Goal: Task Accomplishment & Management: Manage account settings

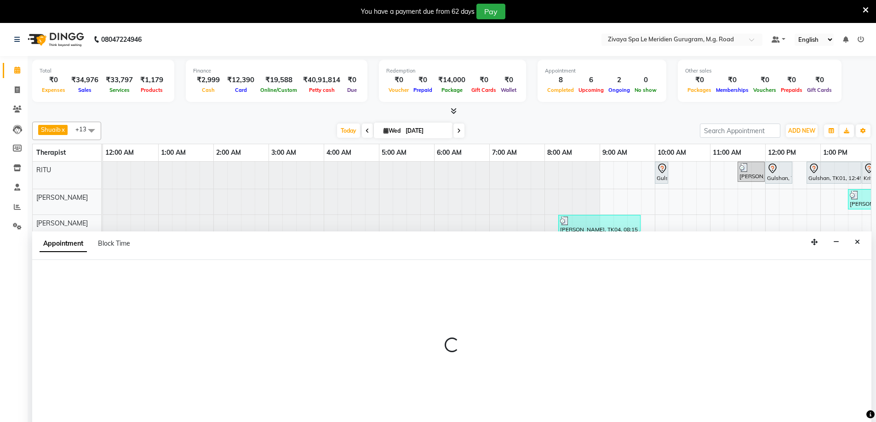
scroll to position [23, 0]
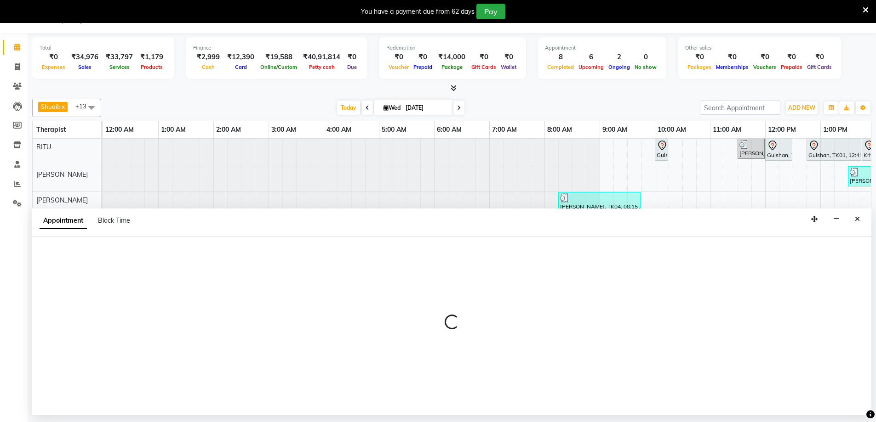
select select "61537"
select select "tentative"
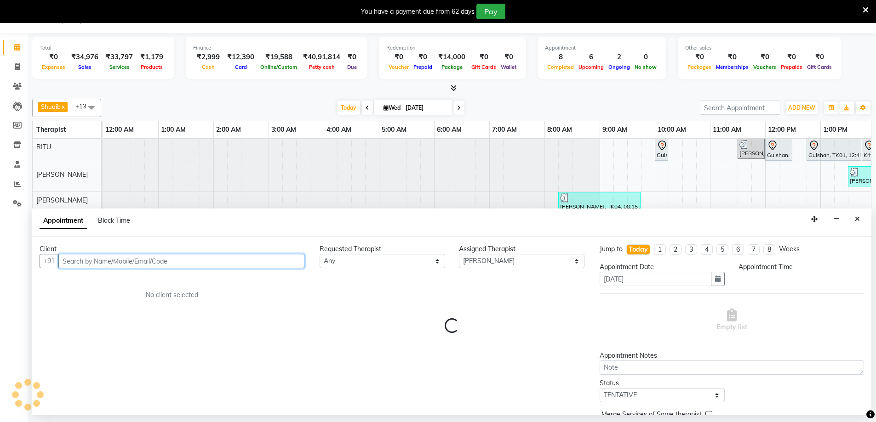
select select "1110"
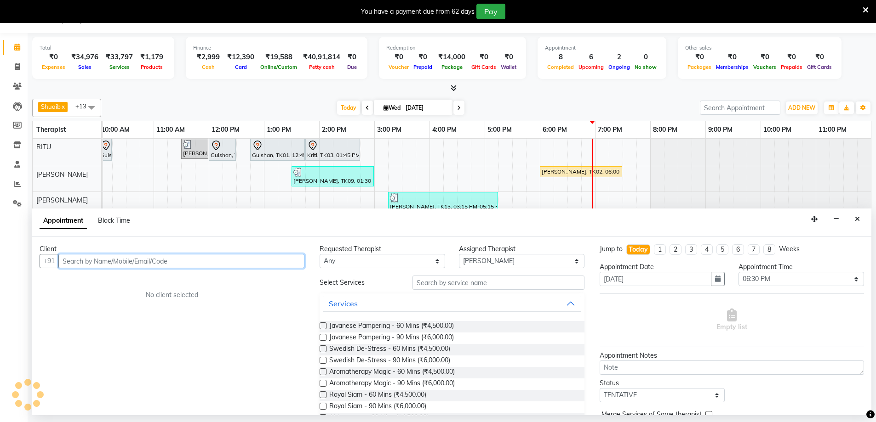
scroll to position [0, 0]
drag, startPoint x: 101, startPoint y: 260, endPoint x: 61, endPoint y: 257, distance: 40.1
click at [61, 257] on input "9711047700" at bounding box center [162, 261] width 208 height 14
type input "9711047700"
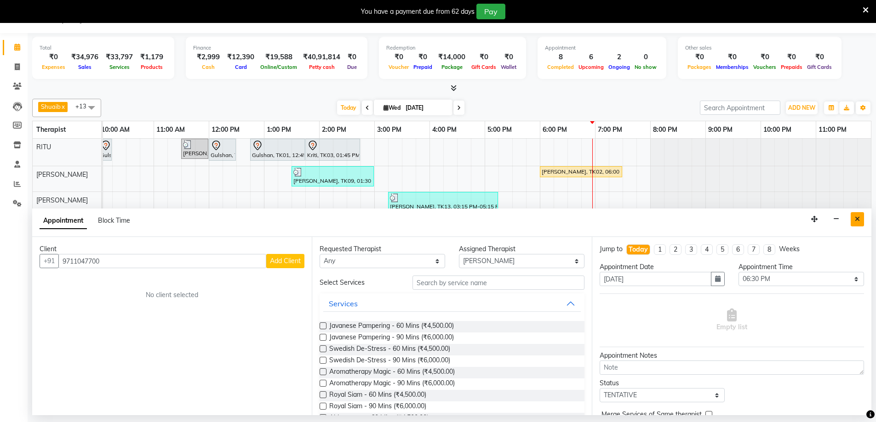
click at [853, 219] on button "Close" at bounding box center [856, 219] width 13 height 14
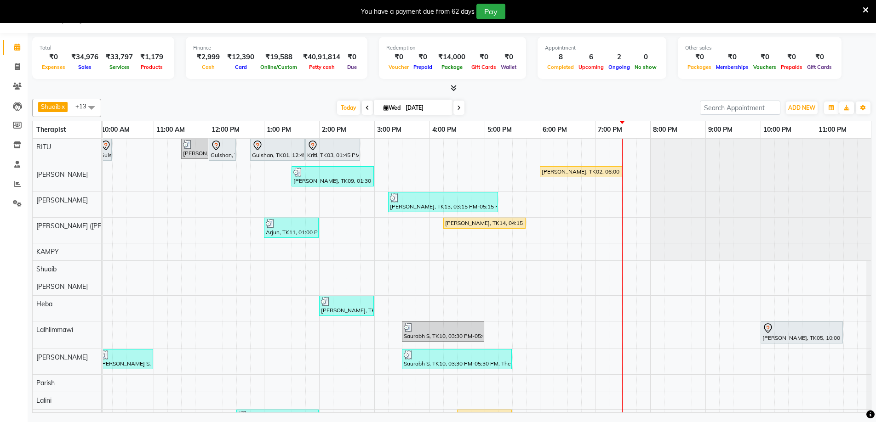
click at [548, 168] on div "[PERSON_NAME], TK02, 06:00 PM-07:30 PM, Javanese Pampering - 90 Mins" at bounding box center [581, 172] width 80 height 8
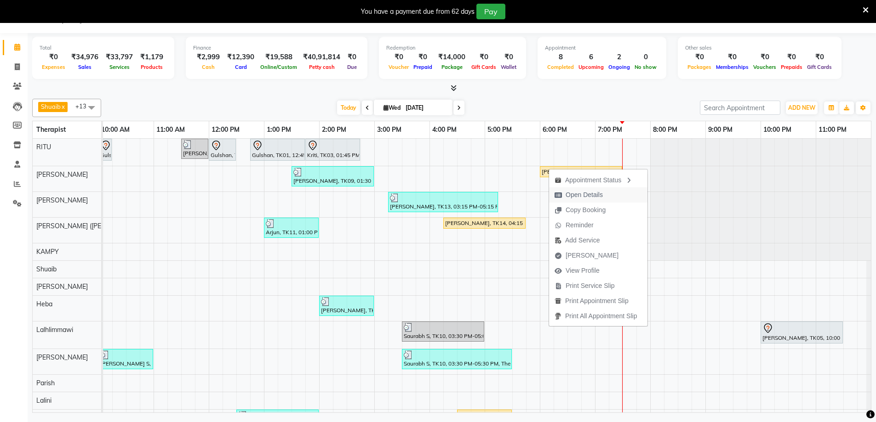
click at [592, 194] on span "Open Details" at bounding box center [583, 195] width 37 height 10
select select "1"
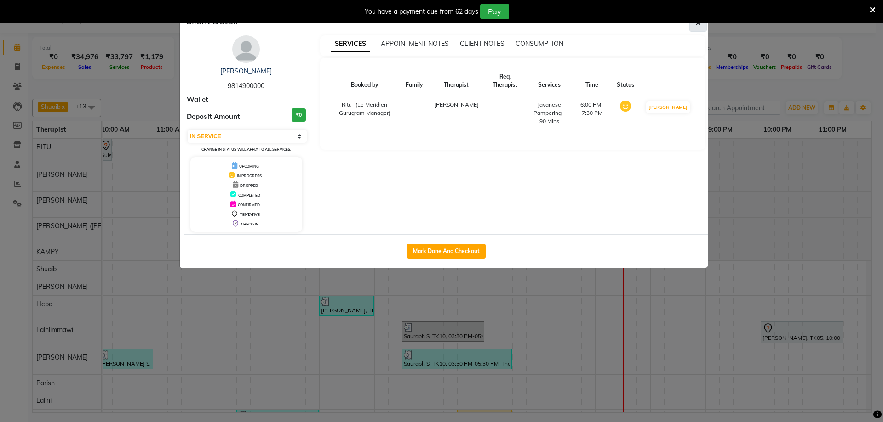
click at [702, 24] on button "button" at bounding box center [697, 22] width 17 height 17
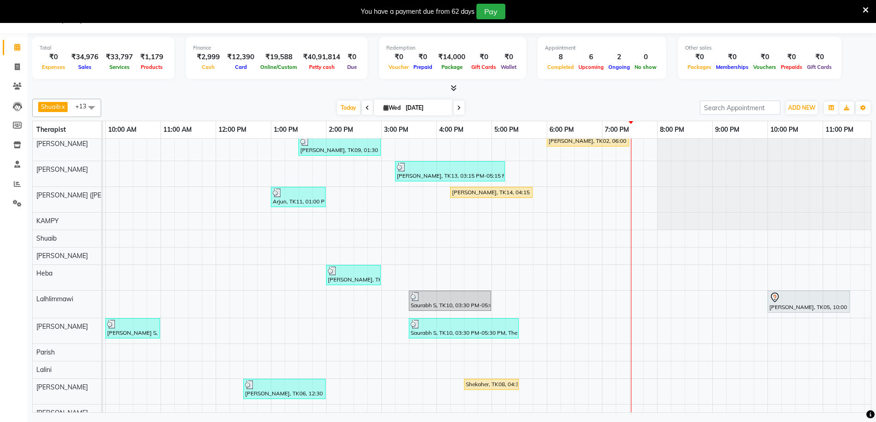
scroll to position [47, 0]
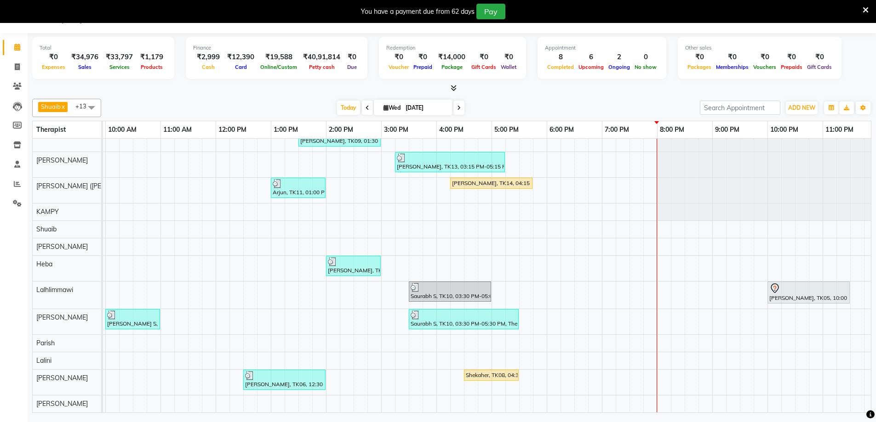
click at [803, 292] on div "[PERSON_NAME], TK05, 10:00 PM-11:30 PM, Swedish De-Stress - 90 Mins" at bounding box center [808, 292] width 80 height 19
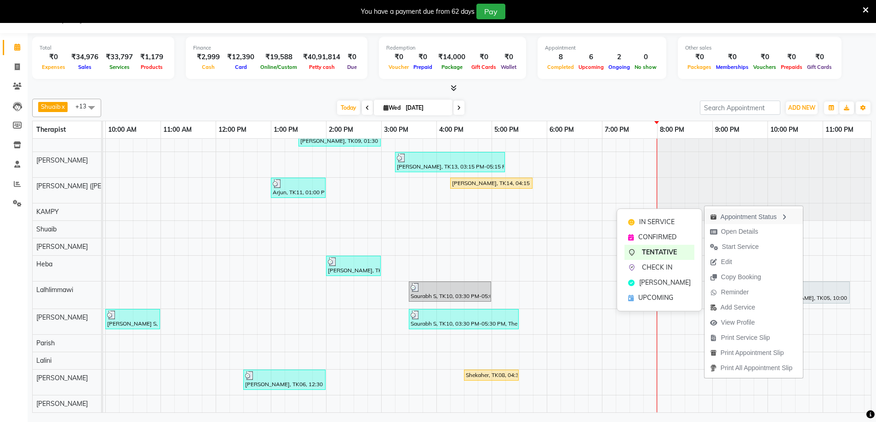
click at [753, 220] on div "Appointment Status" at bounding box center [753, 217] width 98 height 16
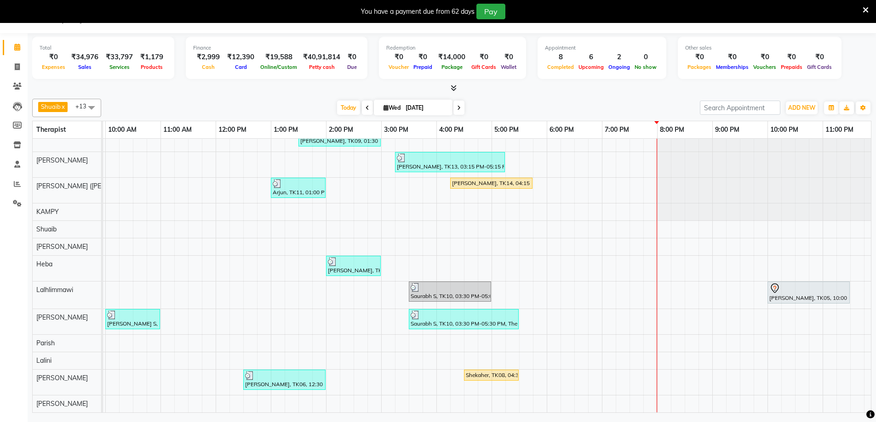
click at [797, 285] on div at bounding box center [808, 288] width 79 height 11
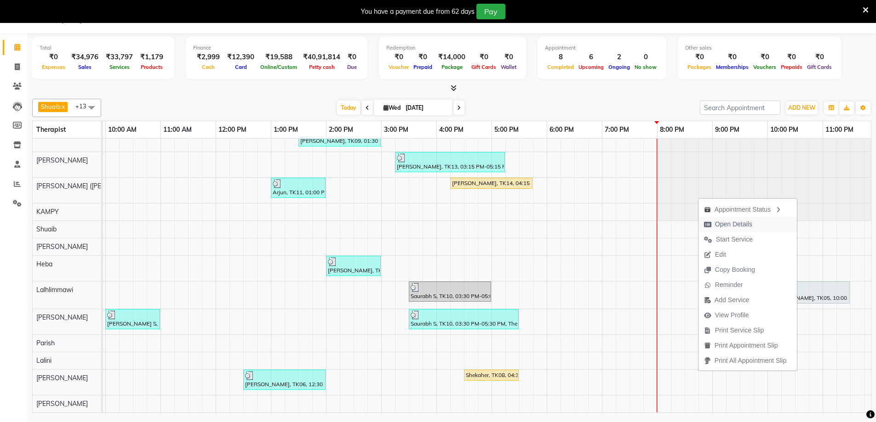
click at [736, 229] on span "Open Details" at bounding box center [733, 225] width 37 height 10
select select "7"
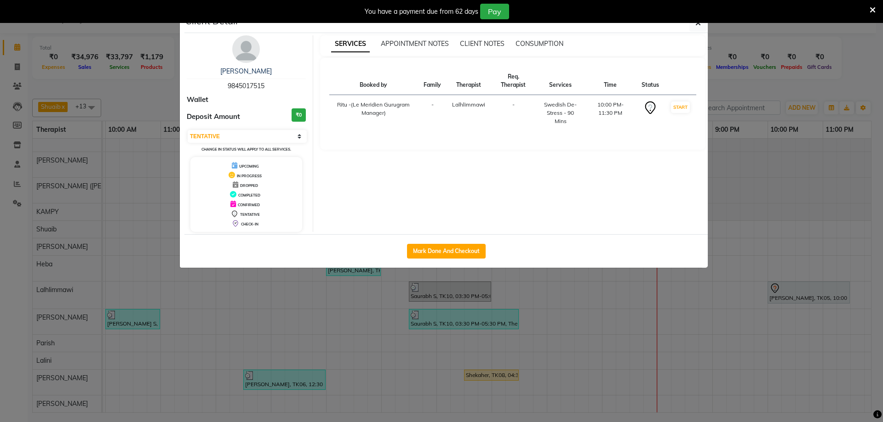
click at [603, 312] on ngb-modal-window "Client Detail Aditya Jain 9845017515 Wallet Deposit Amount ₹0 Select IN SERVICE…" at bounding box center [441, 211] width 883 height 422
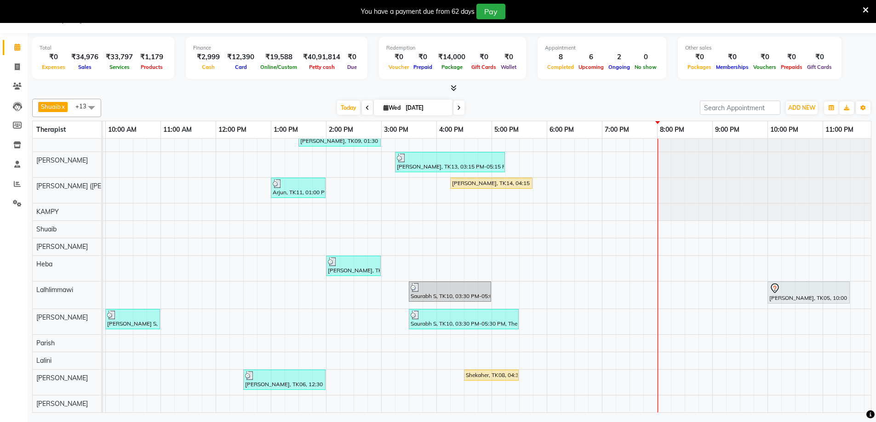
click at [774, 352] on div "Gulshan, TK01, 10:00 AM-10:15 AM, Javanese Pampering - 60 Mins Viknesh murli, T…" at bounding box center [216, 256] width 1324 height 314
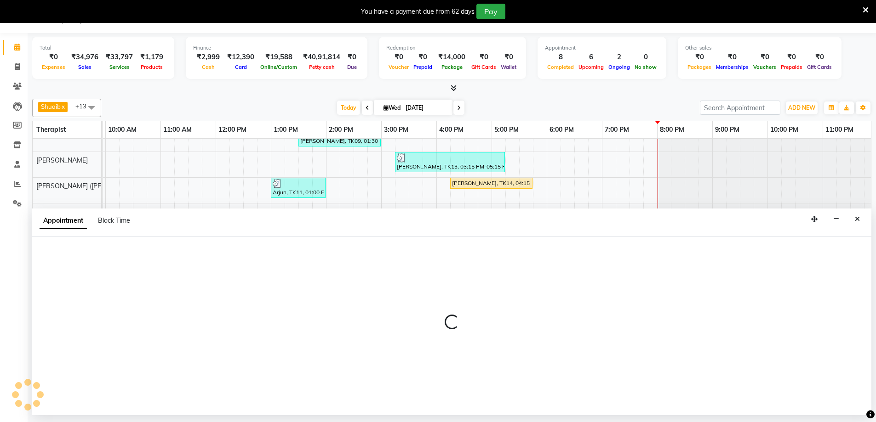
select select "80319"
select select "1320"
select select "tentative"
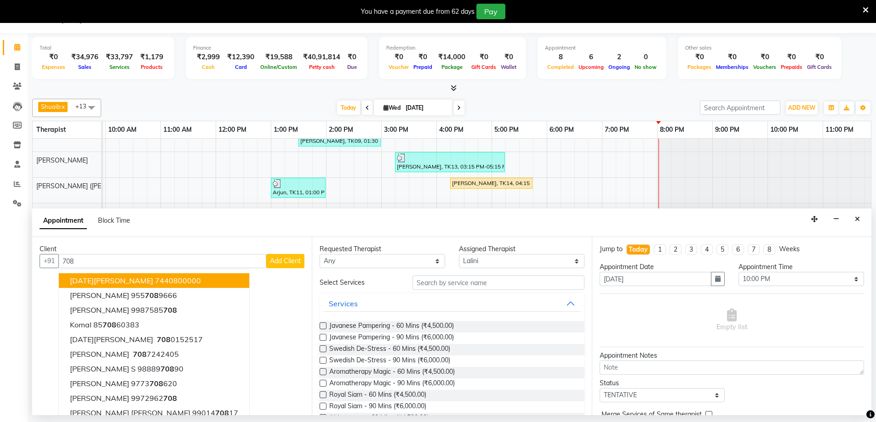
type input "708"
click at [630, 397] on select "Select TENTATIVE CONFIRM CHECK-IN UPCOMING" at bounding box center [662, 395] width 126 height 14
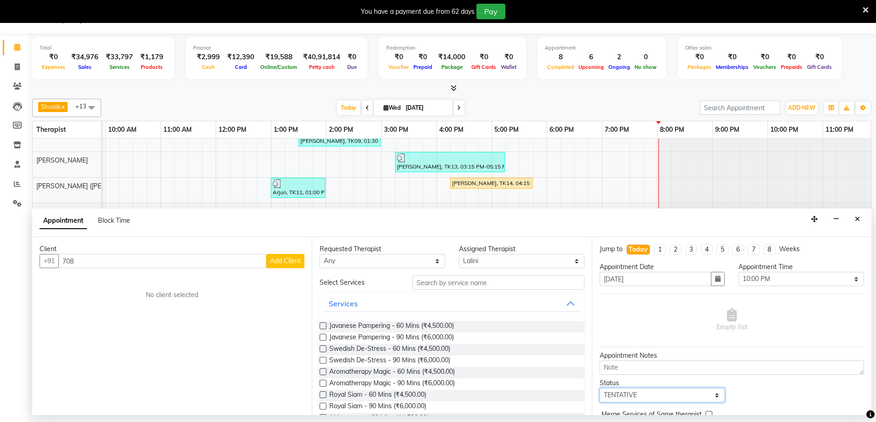
select select "upcoming"
click at [599, 388] on select "Select TENTATIVE CONFIRM CHECK-IN UPCOMING" at bounding box center [662, 395] width 126 height 14
click at [323, 326] on label at bounding box center [323, 326] width 7 height 7
click at [323, 326] on input "checkbox" at bounding box center [323, 327] width 6 height 6
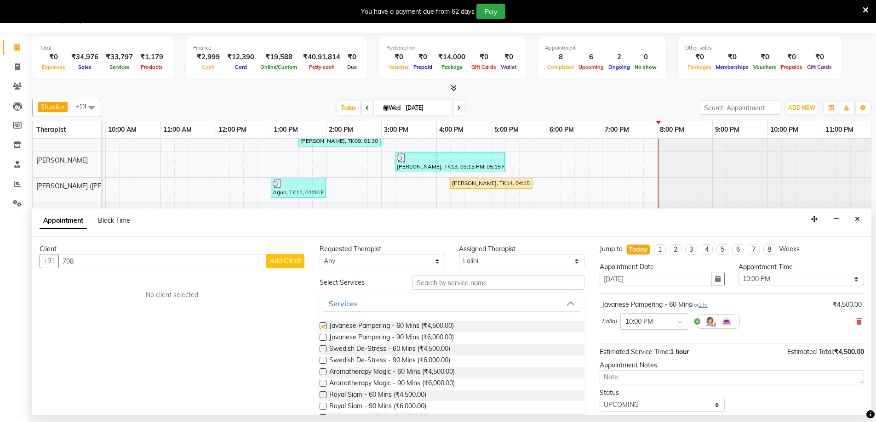
checkbox input "false"
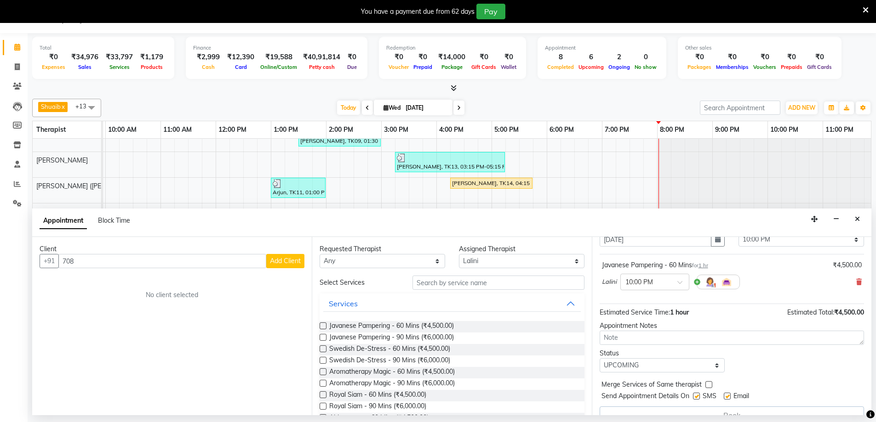
scroll to position [56, 0]
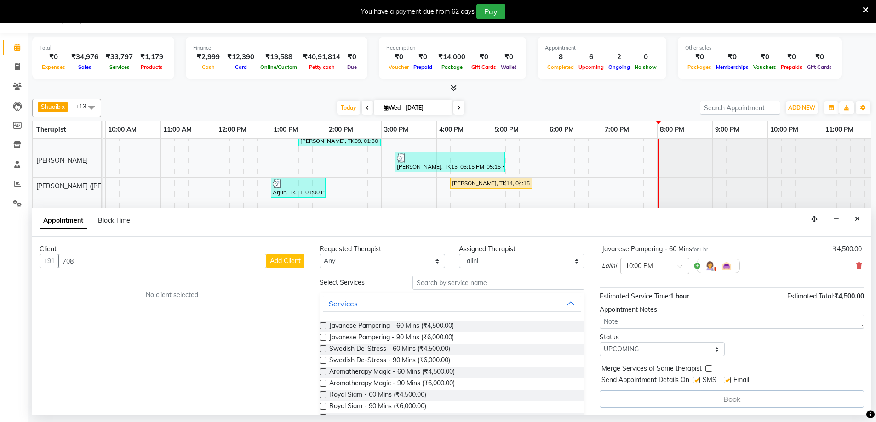
click at [696, 379] on label at bounding box center [696, 380] width 7 height 7
click at [696, 379] on input "checkbox" at bounding box center [696, 381] width 6 height 6
checkbox input "false"
click at [728, 380] on label at bounding box center [727, 380] width 7 height 7
click at [728, 380] on input "checkbox" at bounding box center [727, 381] width 6 height 6
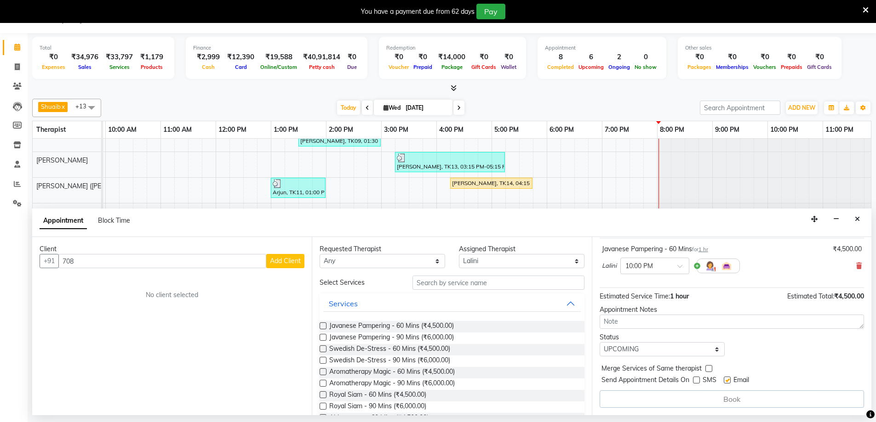
checkbox input "false"
click at [623, 319] on textarea at bounding box center [731, 322] width 264 height 14
click at [703, 406] on div "Book" at bounding box center [731, 399] width 264 height 17
click at [288, 261] on span "Add Client" at bounding box center [285, 261] width 31 height 8
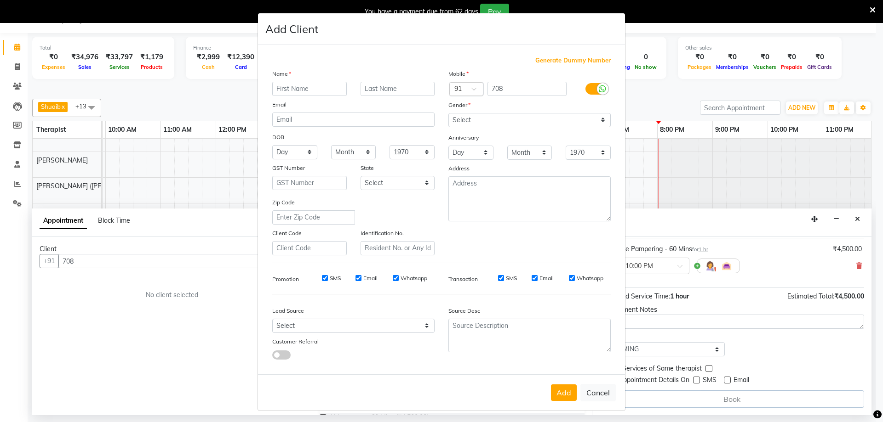
click at [322, 277] on input "SMS" at bounding box center [325, 278] width 6 height 6
checkbox input "false"
click at [355, 279] on input "Email" at bounding box center [358, 278] width 6 height 6
checkbox input "false"
click at [393, 278] on input "Whatsapp" at bounding box center [396, 278] width 6 height 6
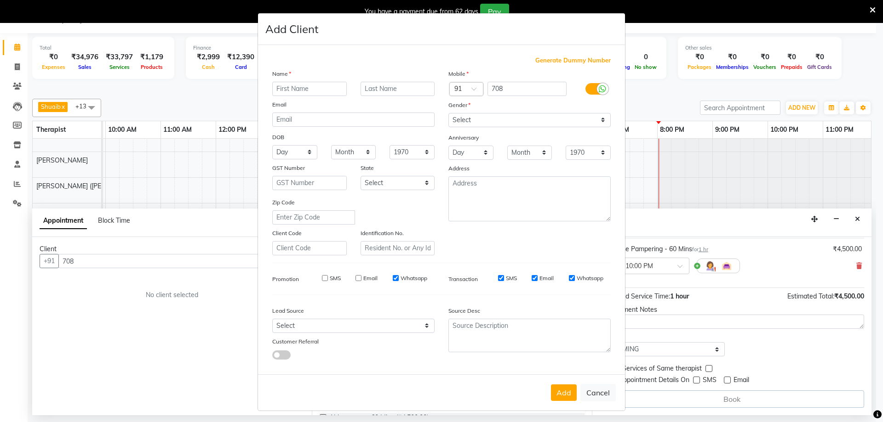
checkbox input "false"
click at [498, 280] on input "SMS" at bounding box center [501, 278] width 6 height 6
checkbox input "false"
click at [533, 279] on input "Email" at bounding box center [534, 278] width 6 height 6
checkbox input "false"
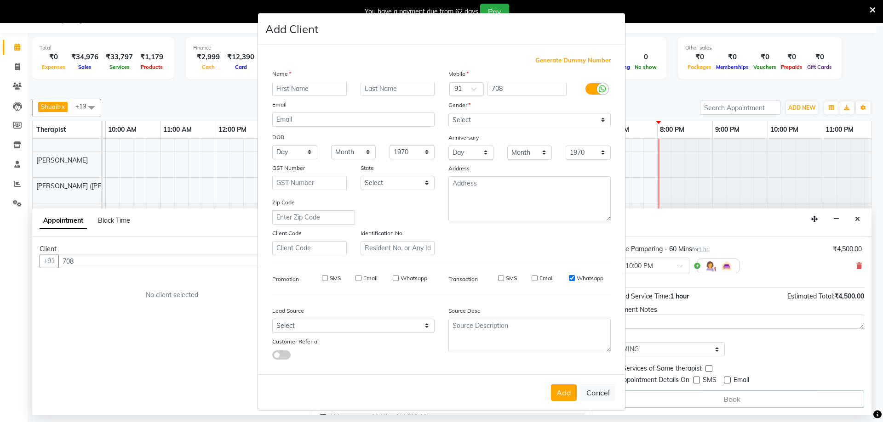
click at [569, 278] on input "Whatsapp" at bounding box center [572, 278] width 6 height 6
checkbox input "false"
click at [527, 120] on select "Select Male Female Other Prefer Not To Say" at bounding box center [529, 120] width 162 height 14
select select "male"
click at [448, 113] on select "Select Male Female Other Prefer Not To Say" at bounding box center [529, 120] width 162 height 14
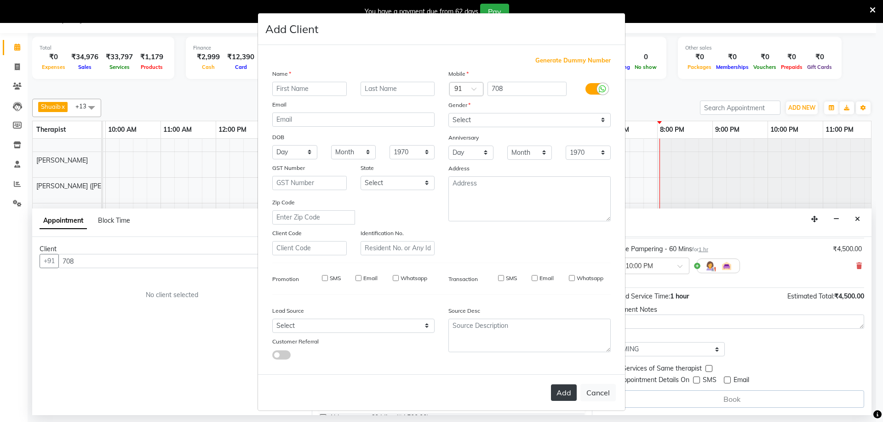
click at [565, 394] on button "Add" at bounding box center [564, 393] width 26 height 17
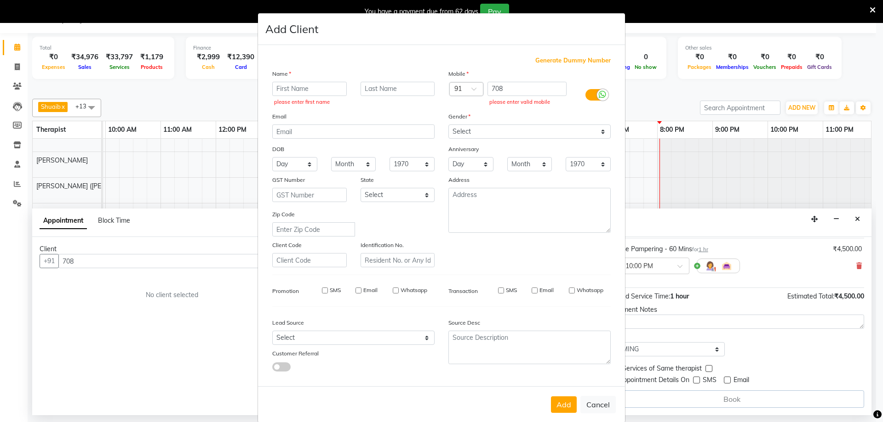
click at [590, 92] on label at bounding box center [595, 94] width 21 height 11
click at [0, 0] on input "checkbox" at bounding box center [0, 0] width 0 height 0
click at [566, 405] on button "Add" at bounding box center [564, 405] width 26 height 17
click at [556, 404] on button "Add" at bounding box center [564, 405] width 26 height 17
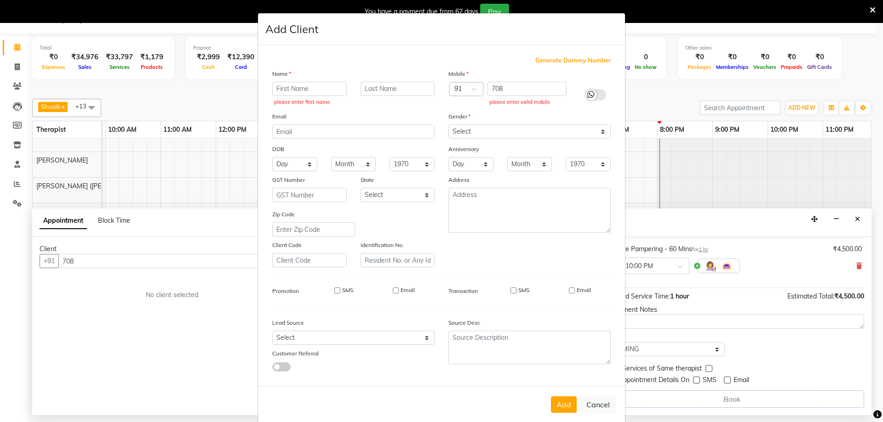
click at [592, 91] on label at bounding box center [595, 94] width 21 height 11
click at [0, 0] on input "checkbox" at bounding box center [0, 0] width 0 height 0
click at [561, 411] on button "Add" at bounding box center [564, 405] width 26 height 17
click at [504, 90] on input "708" at bounding box center [527, 89] width 80 height 14
type input "7"
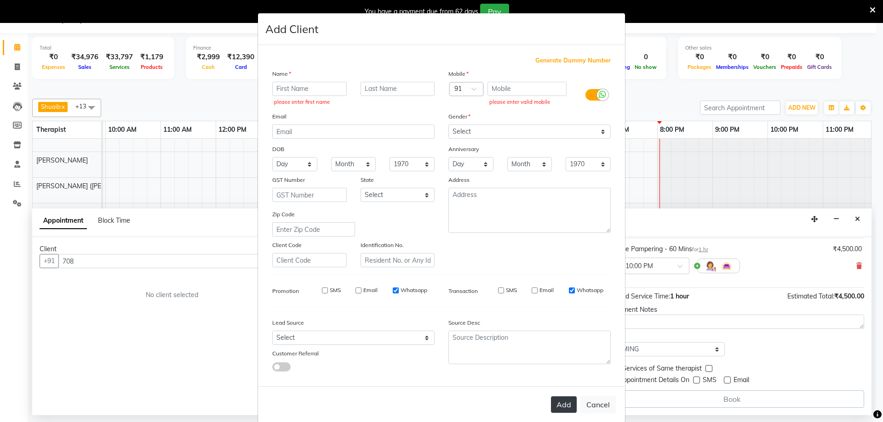
click at [566, 403] on button "Add" at bounding box center [564, 405] width 26 height 17
click at [854, 218] on ngb-modal-window "Add Client Generate Dummy Number Name please enter first name Email DOB Day 01 …" at bounding box center [441, 211] width 883 height 422
click at [860, 220] on ngb-modal-window "Add Client Generate Dummy Number Name please enter first name Email DOB Day 01 …" at bounding box center [441, 211] width 883 height 422
click at [857, 219] on ngb-modal-window "Add Client Generate Dummy Number Name please enter first name Email DOB Day 01 …" at bounding box center [441, 211] width 883 height 422
click at [555, 402] on button "Add" at bounding box center [564, 405] width 26 height 17
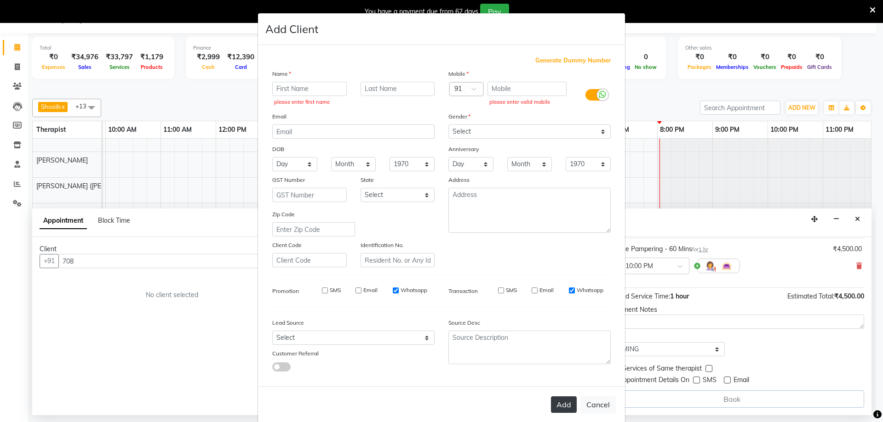
click at [555, 402] on button "Add" at bounding box center [564, 405] width 26 height 17
click at [857, 220] on ngb-modal-window "Add Client Generate Dummy Number Name please enter first name Email DOB Day 01 …" at bounding box center [441, 211] width 883 height 422
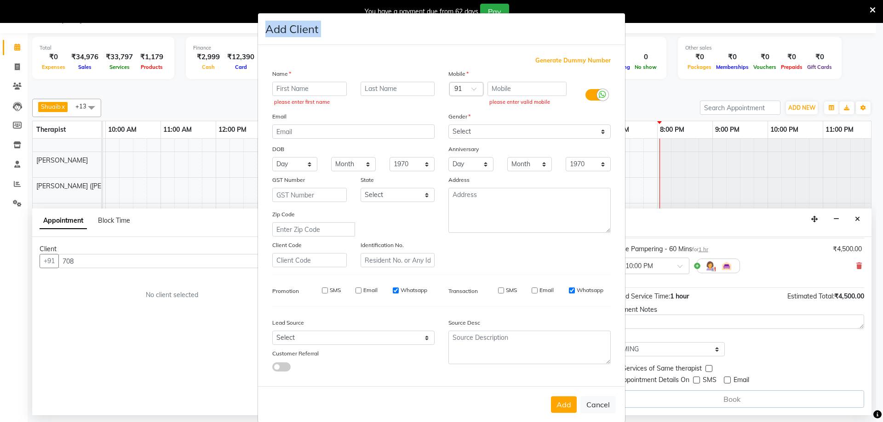
click at [857, 220] on ngb-modal-window "Add Client Generate Dummy Number Name please enter first name Email DOB Day 01 …" at bounding box center [441, 211] width 883 height 422
click at [822, 181] on ngb-modal-window "Add Client Generate Dummy Number Name please enter first name Email DOB Day 01 …" at bounding box center [441, 211] width 883 height 422
click at [593, 408] on button "Cancel" at bounding box center [597, 404] width 35 height 17
select select
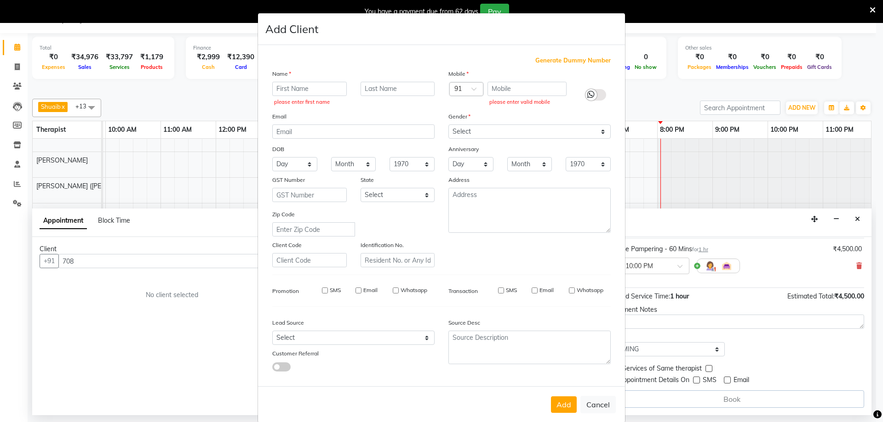
select select
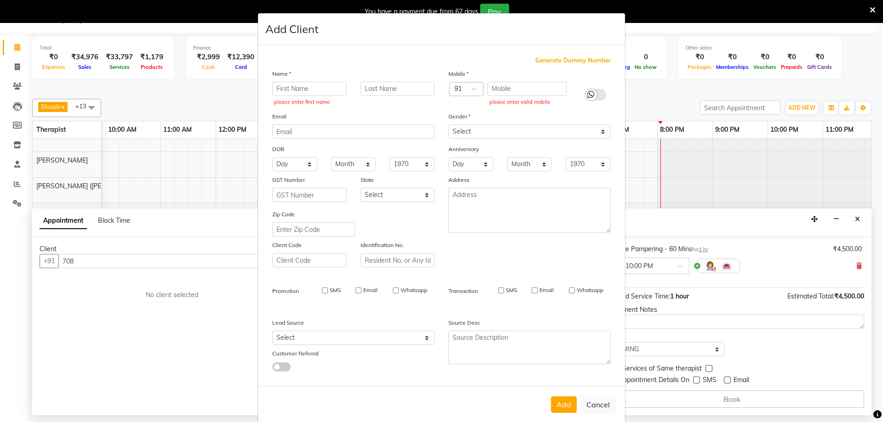
checkbox input "false"
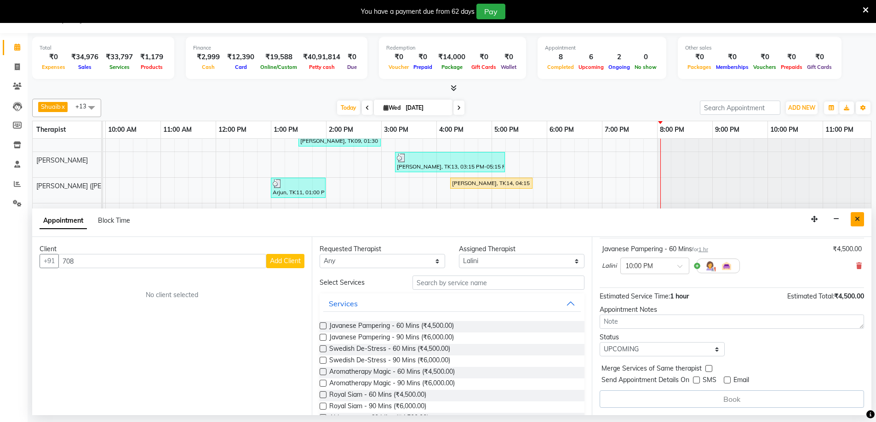
click at [856, 220] on icon "Close" at bounding box center [857, 219] width 5 height 6
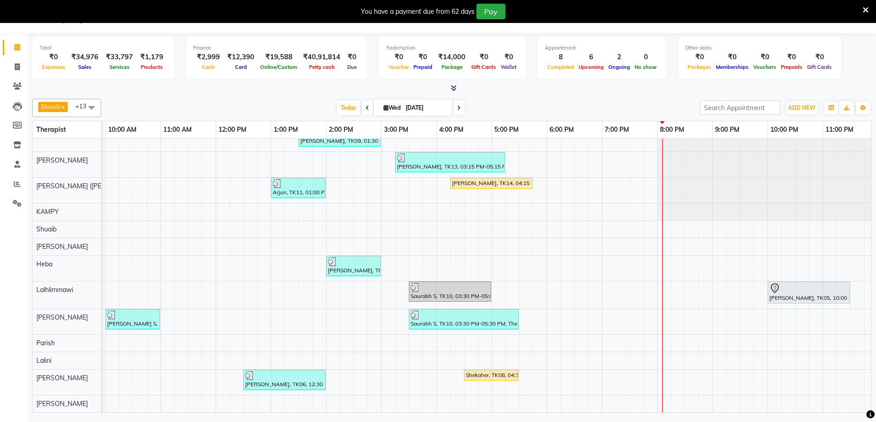
scroll to position [0, 0]
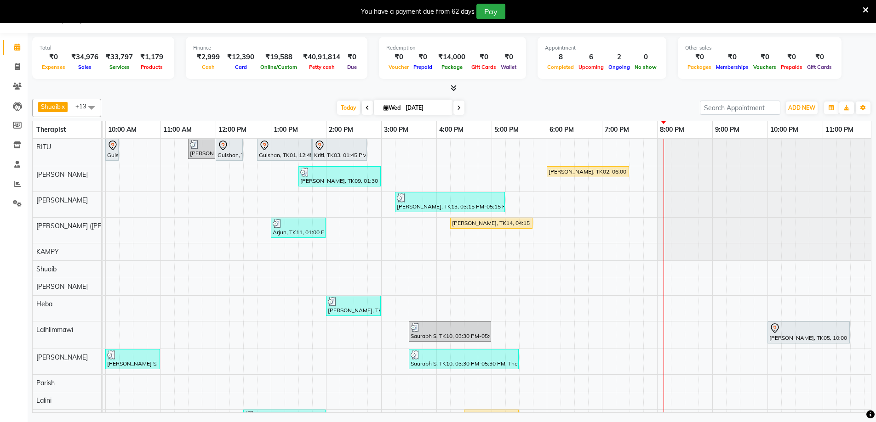
click at [365, 108] on icon at bounding box center [367, 108] width 4 height 6
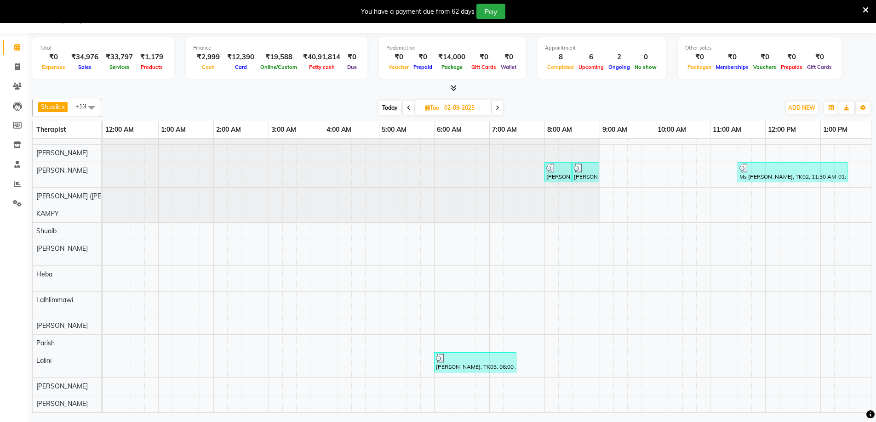
scroll to position [0, 556]
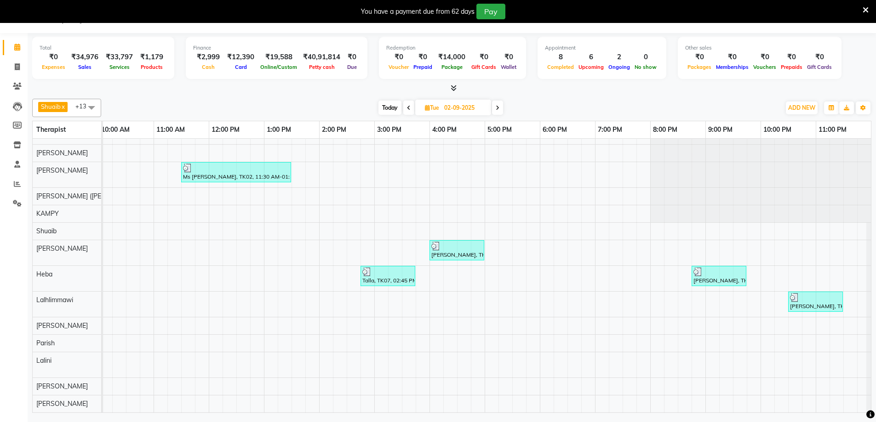
click at [409, 114] on span at bounding box center [408, 108] width 11 height 14
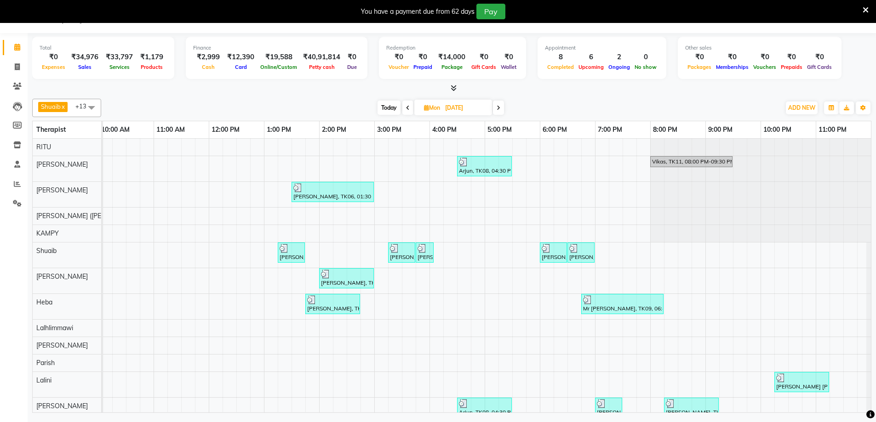
click at [500, 108] on icon at bounding box center [499, 108] width 4 height 6
type input "02-09-2025"
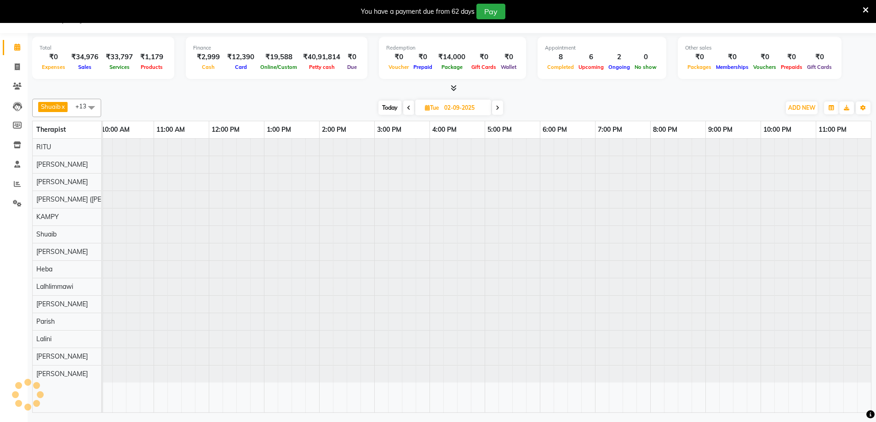
scroll to position [0, 0]
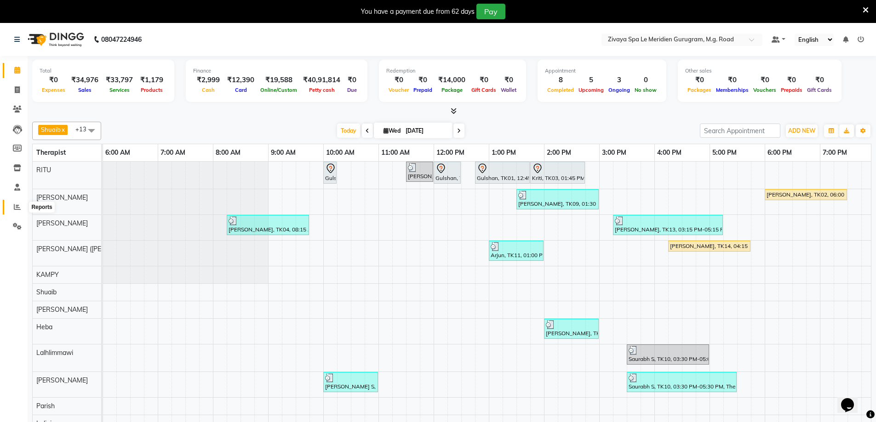
click at [17, 206] on icon at bounding box center [17, 207] width 7 height 7
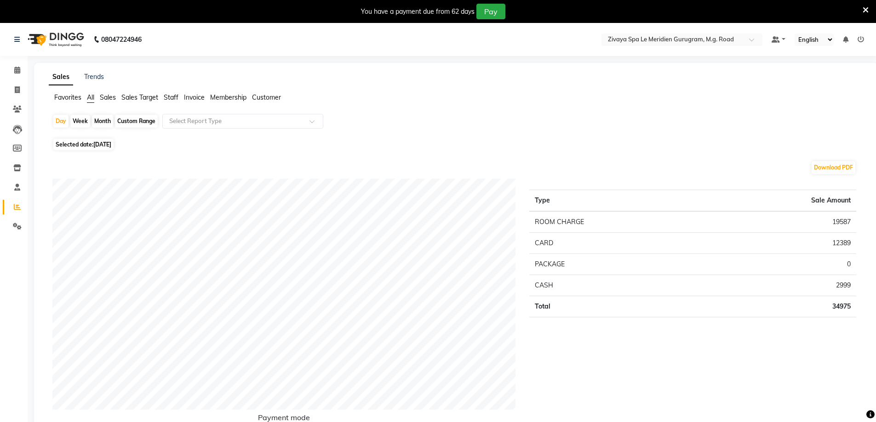
click at [170, 97] on span "Staff" at bounding box center [171, 97] width 15 height 8
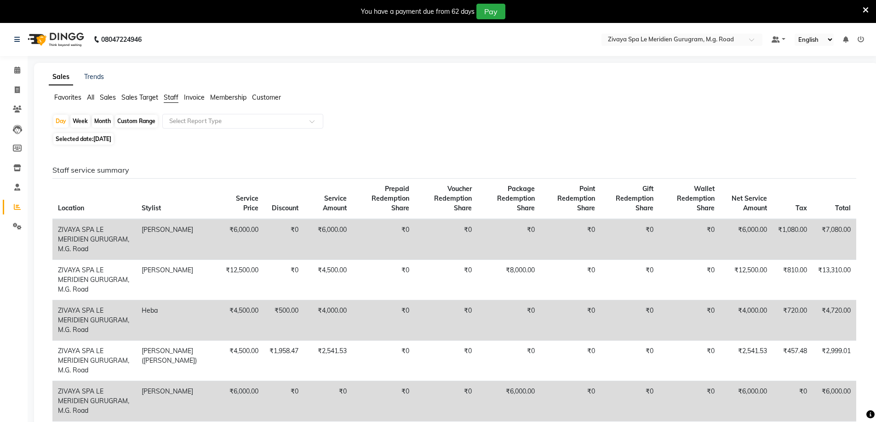
click at [98, 124] on div "Month" at bounding box center [102, 121] width 21 height 13
select select "9"
select select "2025"
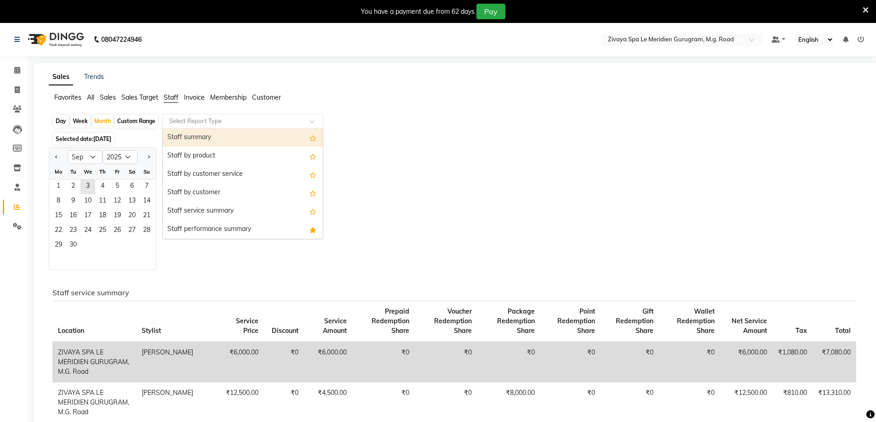
click at [220, 128] on ng-select "Select Report Type Staff summary Staff by product Staff by customer service Sta…" at bounding box center [242, 121] width 161 height 15
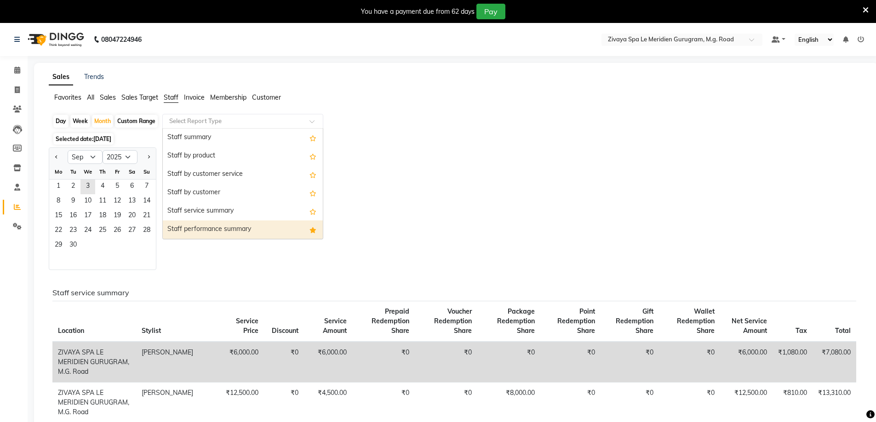
click at [215, 226] on div "Staff performance summary" at bounding box center [243, 230] width 160 height 18
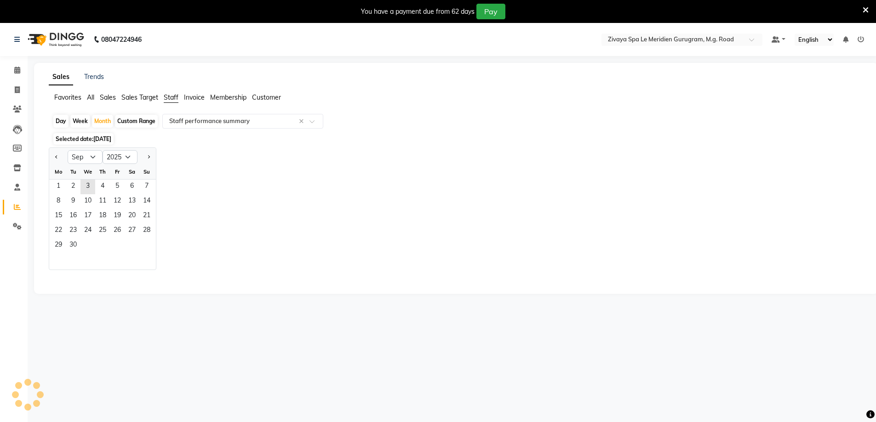
select select "full_report"
select select "csv"
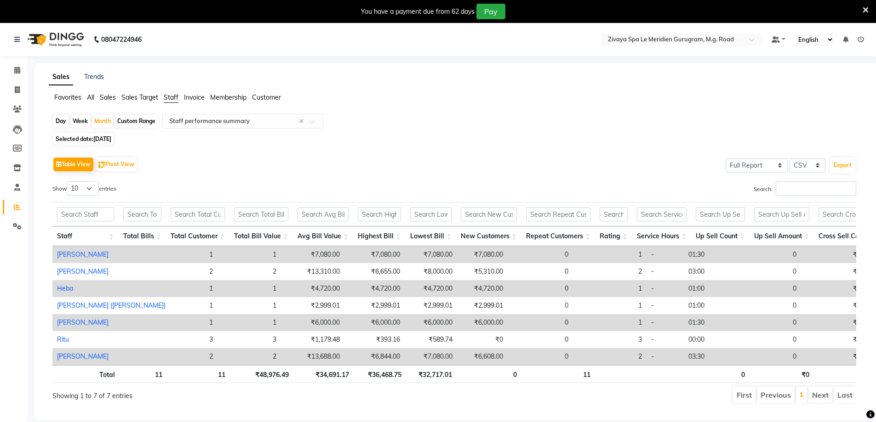
click at [102, 137] on span "[DATE]" at bounding box center [102, 139] width 18 height 7
select select "9"
select select "2025"
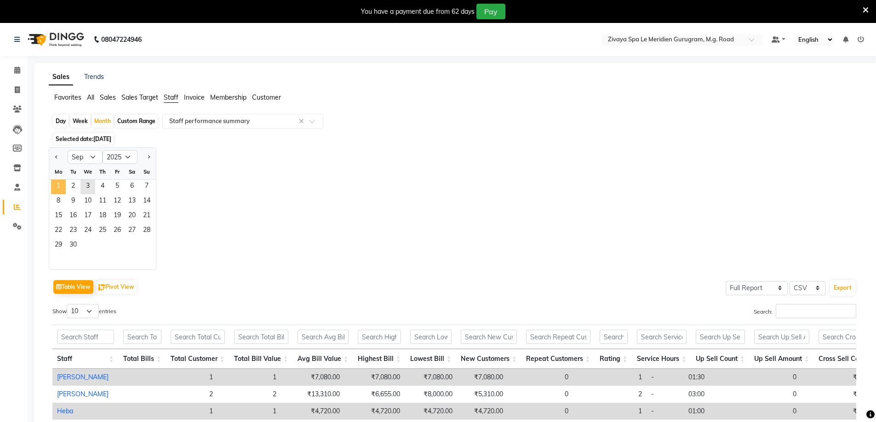
click at [61, 185] on span "1" at bounding box center [58, 187] width 15 height 15
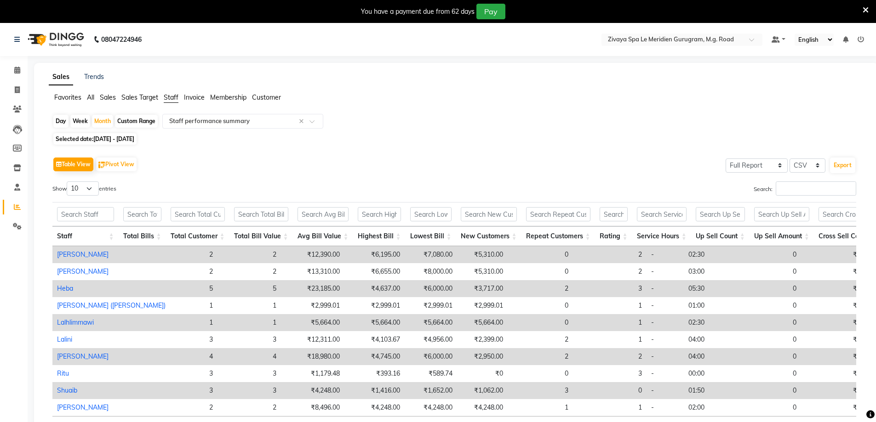
scroll to position [77, 0]
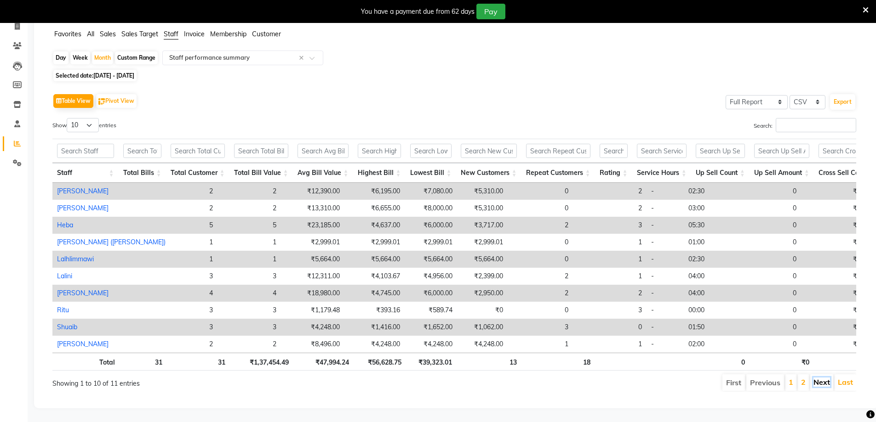
click at [822, 378] on link "Next" at bounding box center [821, 382] width 17 height 9
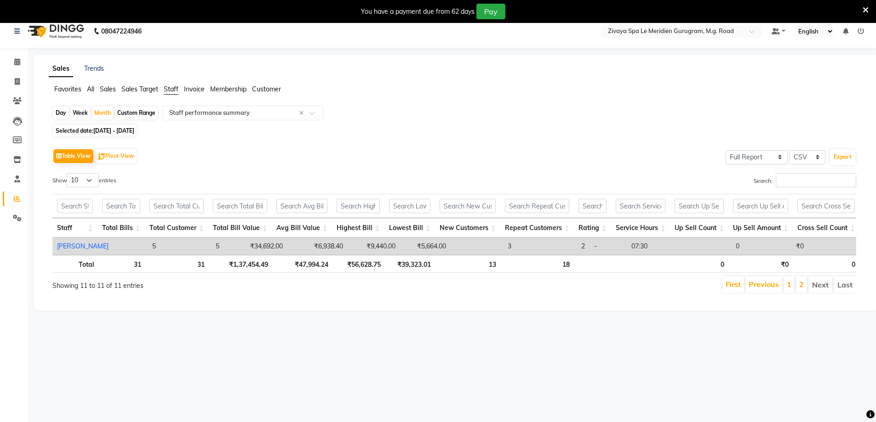
scroll to position [0, 0]
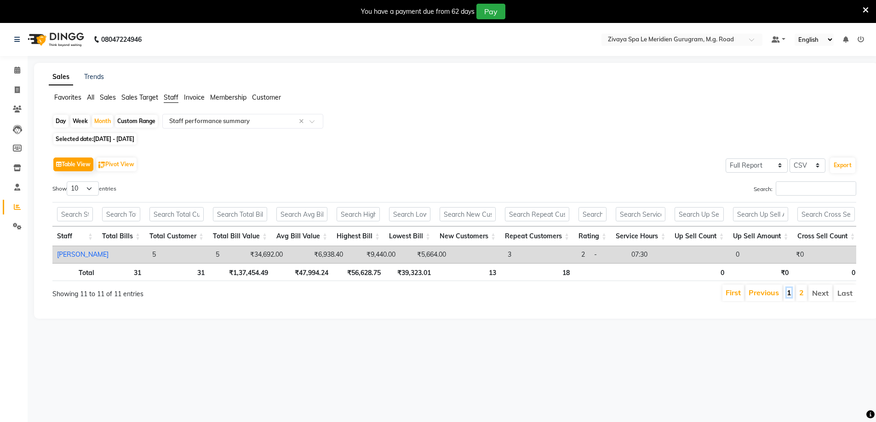
click at [787, 297] on link "1" at bounding box center [789, 292] width 5 height 9
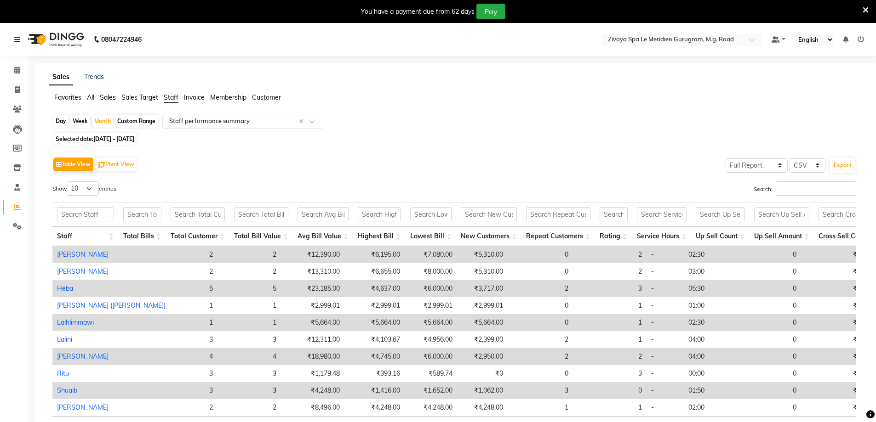
click at [119, 136] on span "[DATE] - [DATE]" at bounding box center [113, 139] width 41 height 7
select select "9"
select select "2025"
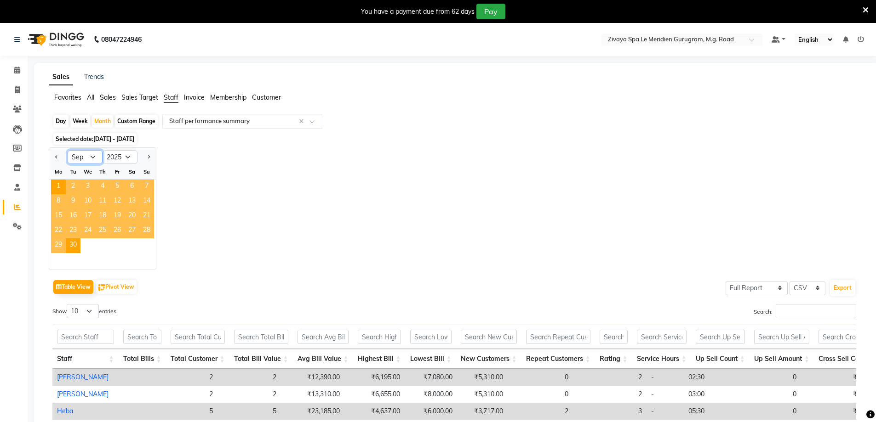
click at [85, 157] on select "Jan Feb Mar Apr May Jun [DATE] Aug Sep Oct Nov Dec" at bounding box center [85, 157] width 35 height 14
select select "8"
click at [68, 150] on select "Jan Feb Mar Apr May Jun [DATE] Aug Sep Oct Nov Dec" at bounding box center [85, 157] width 35 height 14
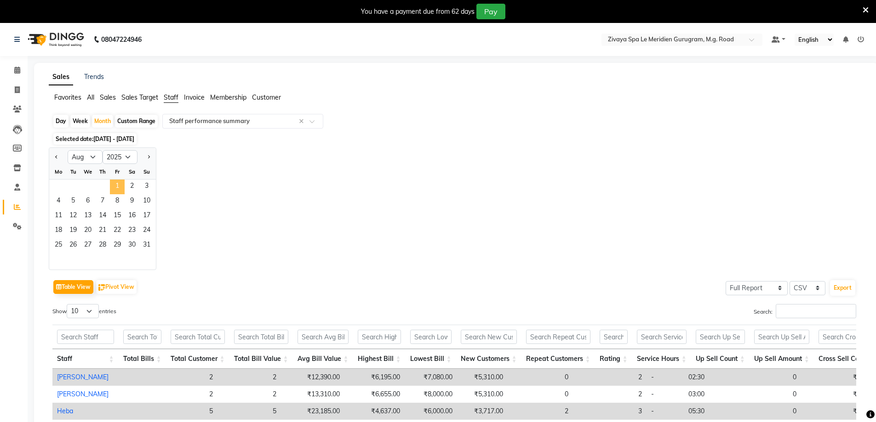
click at [112, 181] on span "1" at bounding box center [117, 187] width 15 height 15
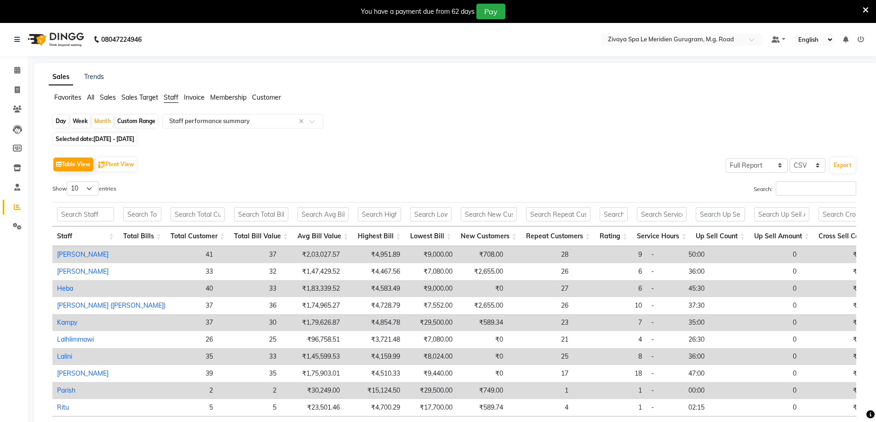
scroll to position [77, 0]
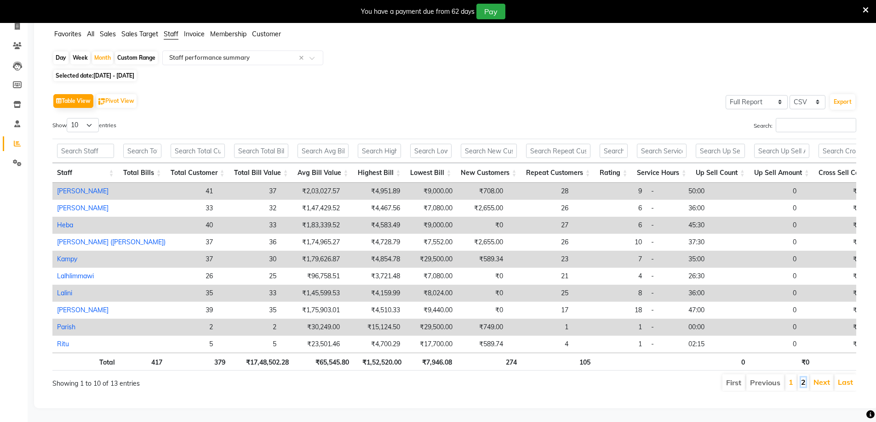
click at [805, 378] on link "2" at bounding box center [803, 382] width 5 height 9
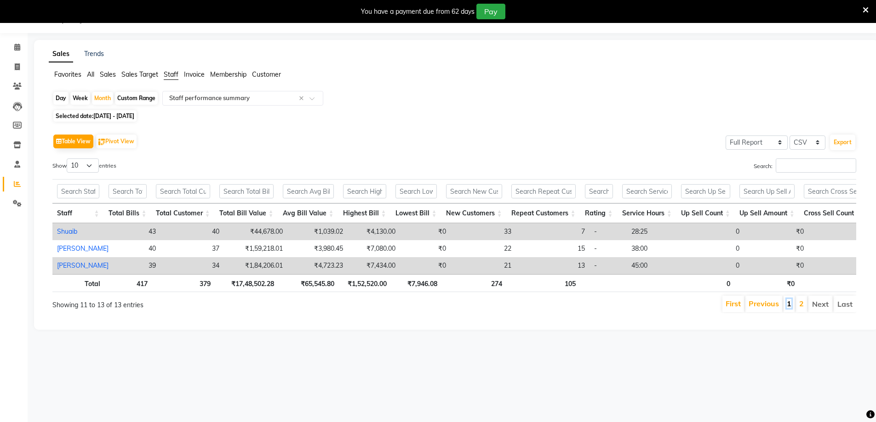
click at [789, 308] on link "1" at bounding box center [789, 303] width 5 height 9
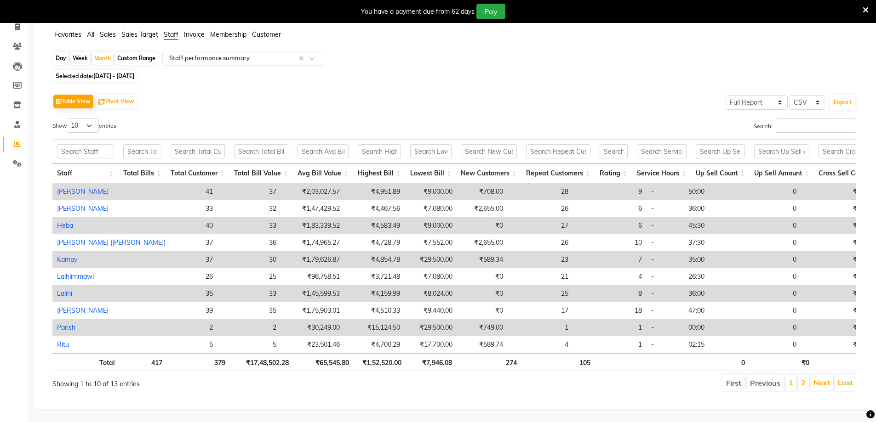
scroll to position [77, 0]
click at [816, 378] on link "Next" at bounding box center [821, 382] width 17 height 9
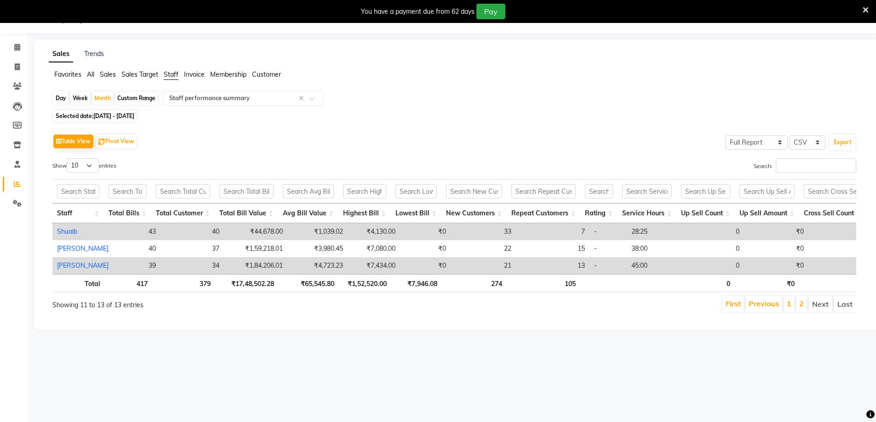
scroll to position [23, 0]
click at [788, 308] on link "1" at bounding box center [789, 303] width 5 height 9
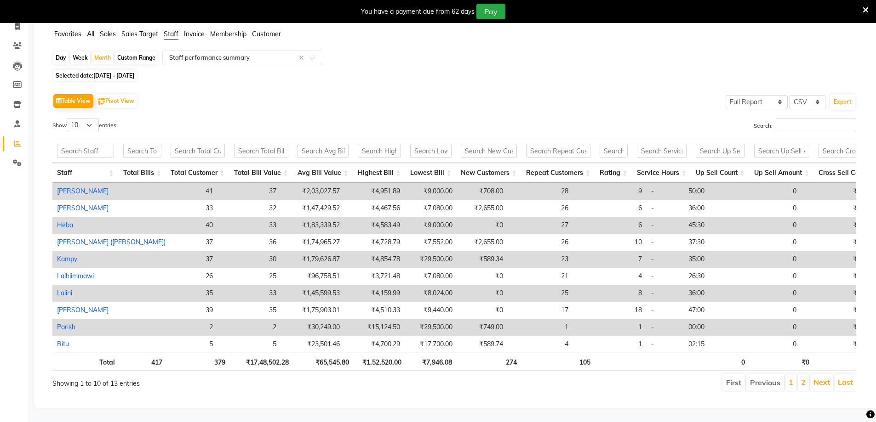
scroll to position [0, 0]
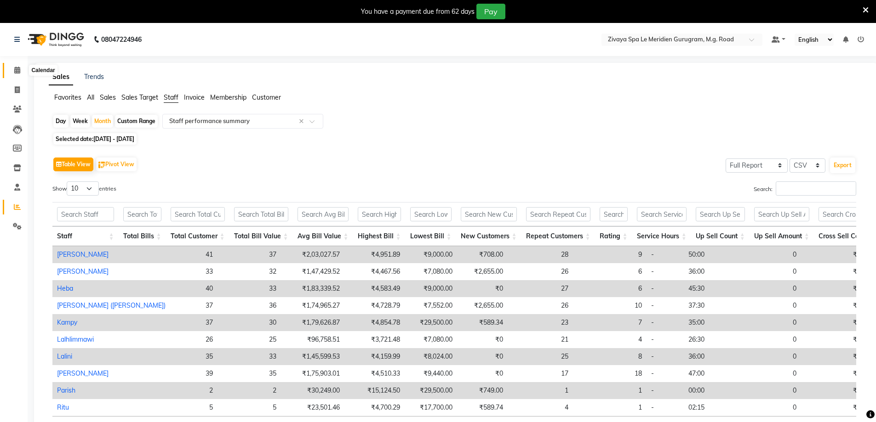
click at [17, 70] on icon at bounding box center [17, 70] width 6 height 7
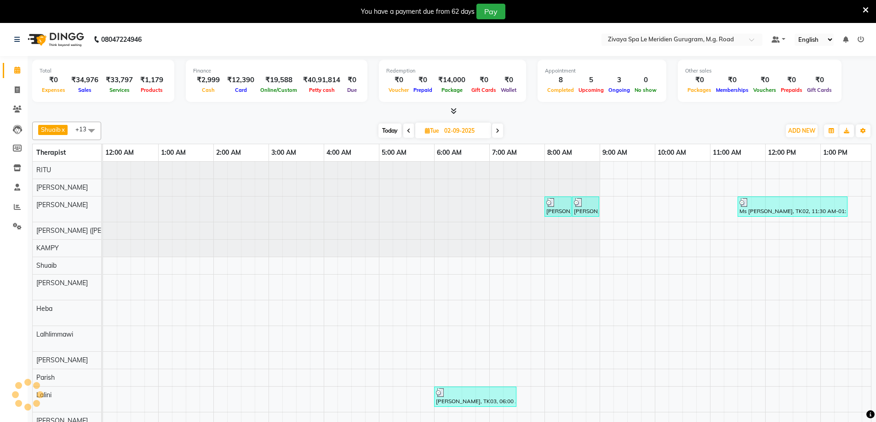
scroll to position [0, 331]
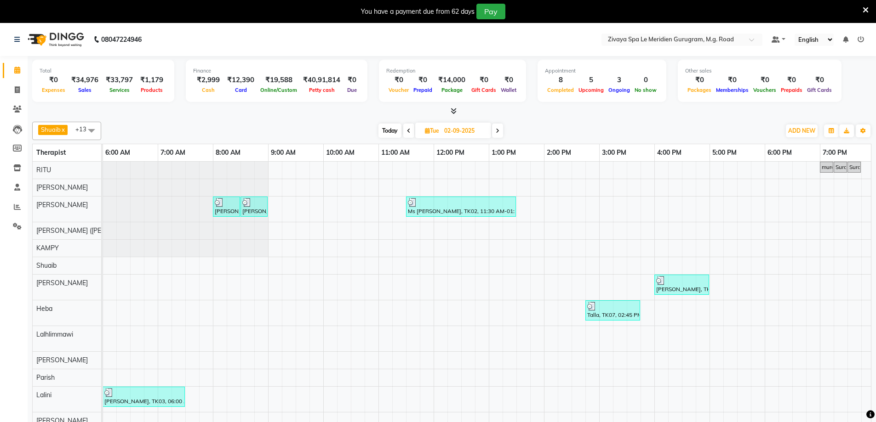
click at [499, 132] on icon at bounding box center [498, 131] width 4 height 6
type input "[DATE]"
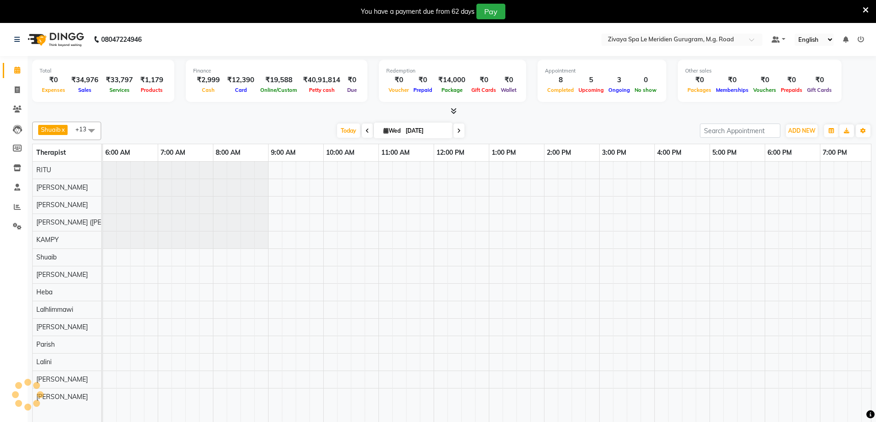
scroll to position [0, 556]
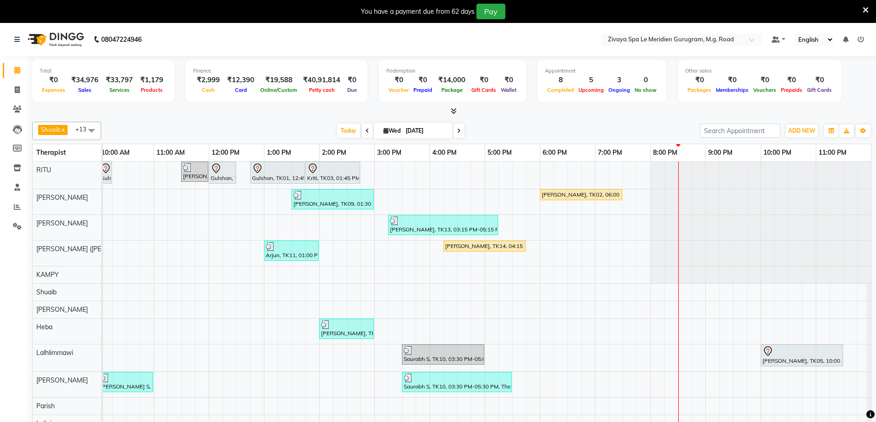
click at [545, 193] on div "[PERSON_NAME], TK02, 06:00 PM-07:30 PM, Javanese Pampering - 90 Mins" at bounding box center [581, 195] width 80 height 8
click at [587, 219] on span "Open Details" at bounding box center [580, 220] width 37 height 10
select select "1"
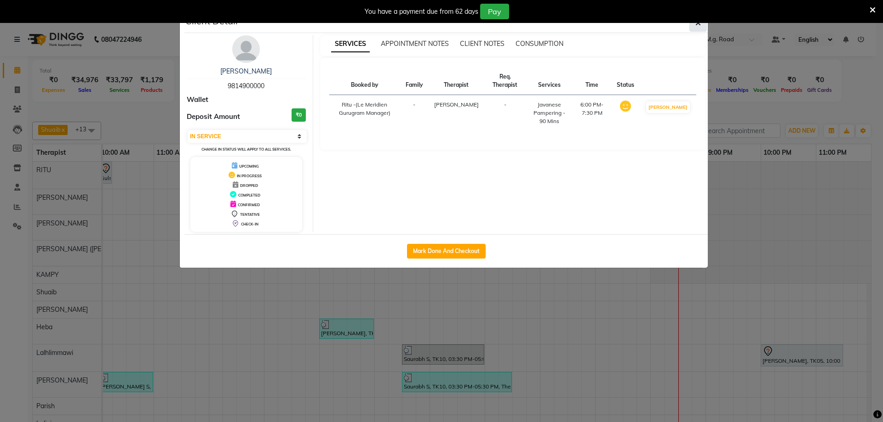
click at [695, 26] on icon "button" at bounding box center [698, 22] width 6 height 7
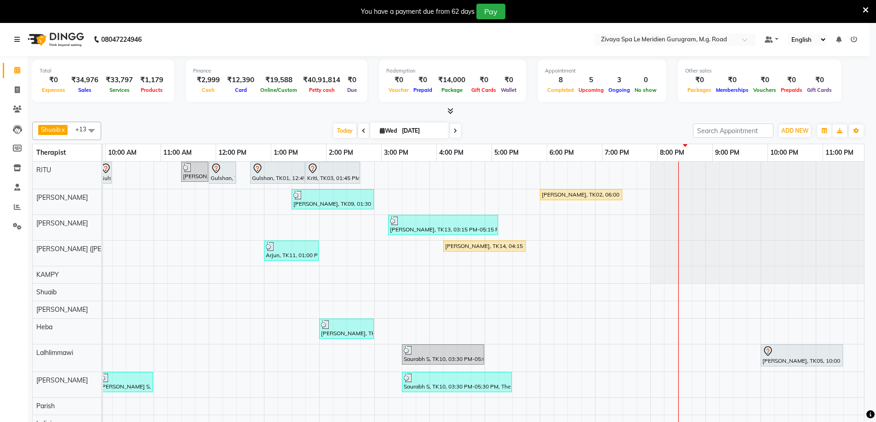
scroll to position [0, 549]
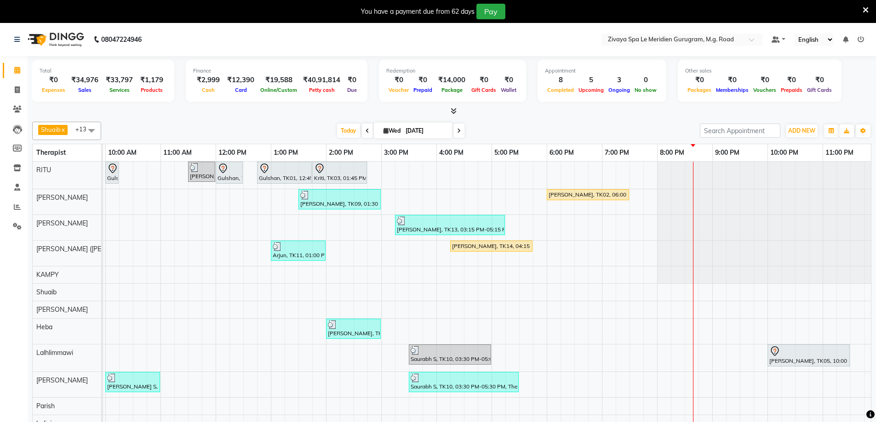
click at [403, 131] on input "[DATE]" at bounding box center [426, 131] width 46 height 14
select select "9"
select select "2025"
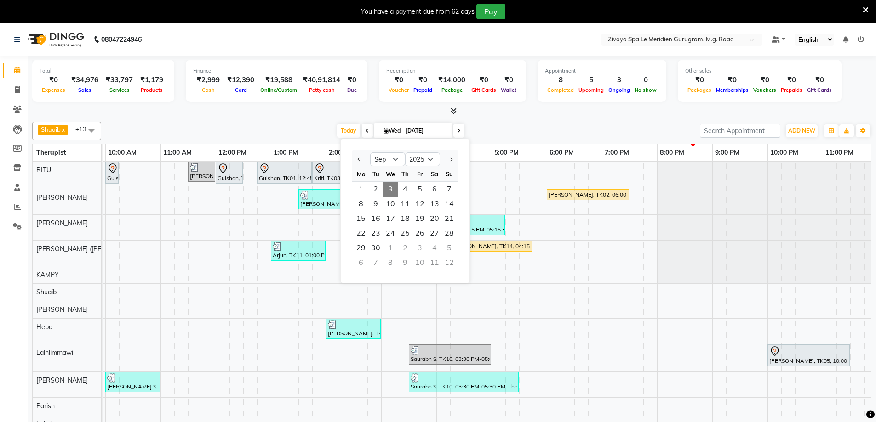
click at [348, 190] on ngb-datepicker "Jan Feb Mar Apr May Jun [DATE] Aug Sep Oct Nov [DATE] 2016 2017 2018 2019 2020 …" at bounding box center [405, 211] width 130 height 145
click at [367, 189] on span "1" at bounding box center [361, 189] width 15 height 15
type input "[DATE]"
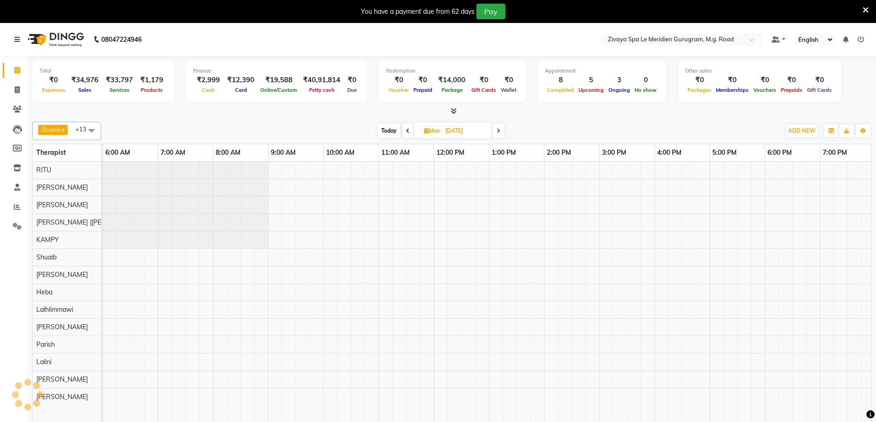
scroll to position [0, 556]
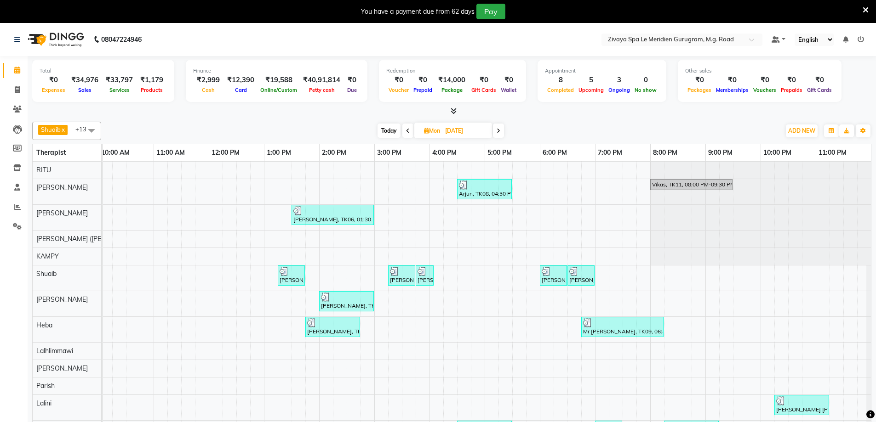
click at [351, 298] on div at bounding box center [346, 297] width 51 height 9
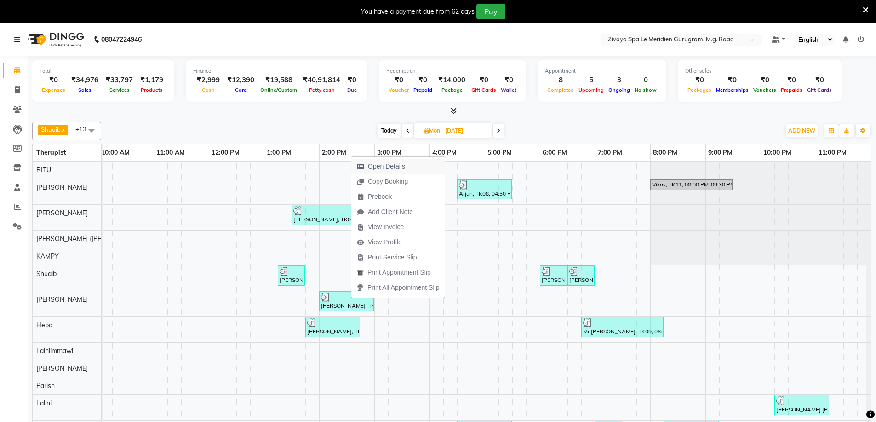
click at [384, 164] on span "Open Details" at bounding box center [386, 167] width 37 height 10
select select "3"
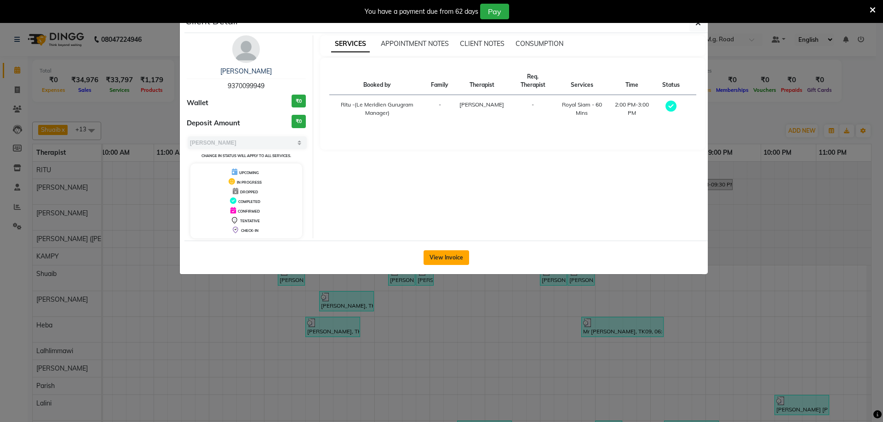
click at [455, 257] on button "View Invoice" at bounding box center [446, 258] width 46 height 15
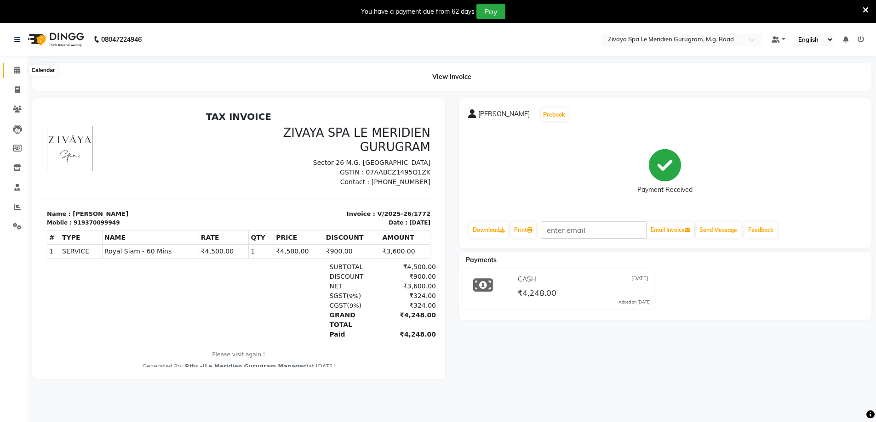
click at [15, 72] on icon at bounding box center [17, 70] width 6 height 7
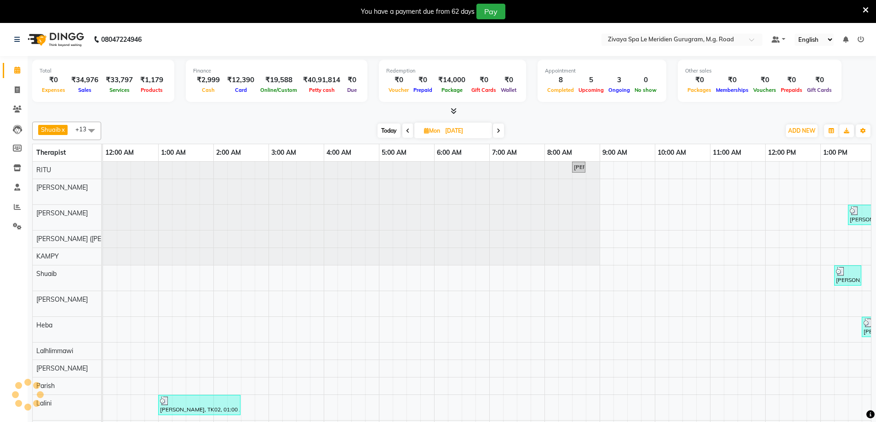
scroll to position [0, 331]
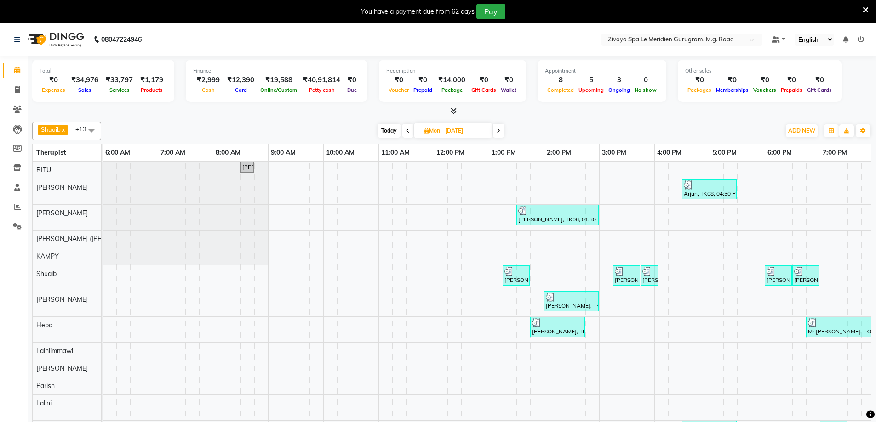
click at [551, 297] on img at bounding box center [550, 297] width 9 height 9
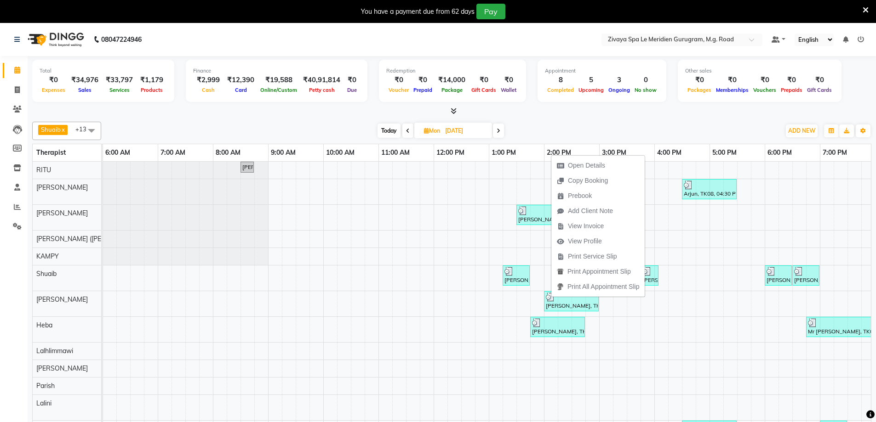
click at [551, 302] on div "[PERSON_NAME], TK05, 02:00 PM-03:00 PM, [GEOGRAPHIC_DATA] - 60 Mins" at bounding box center [571, 301] width 53 height 17
click at [595, 170] on span "Open Details" at bounding box center [586, 170] width 37 height 10
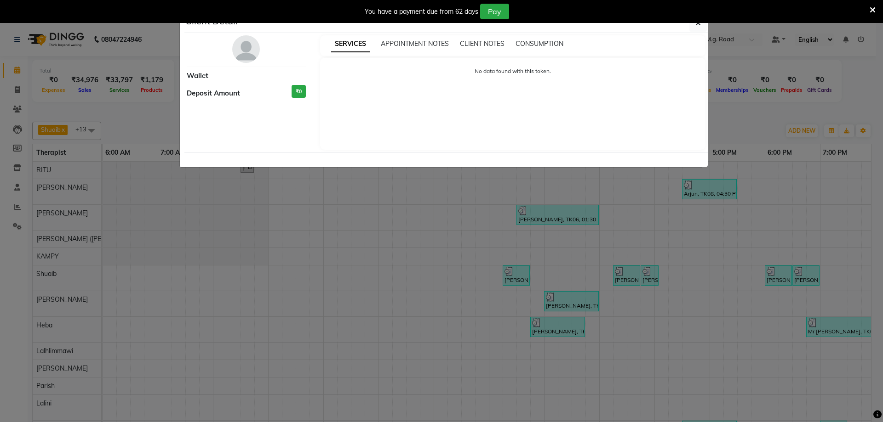
select select "3"
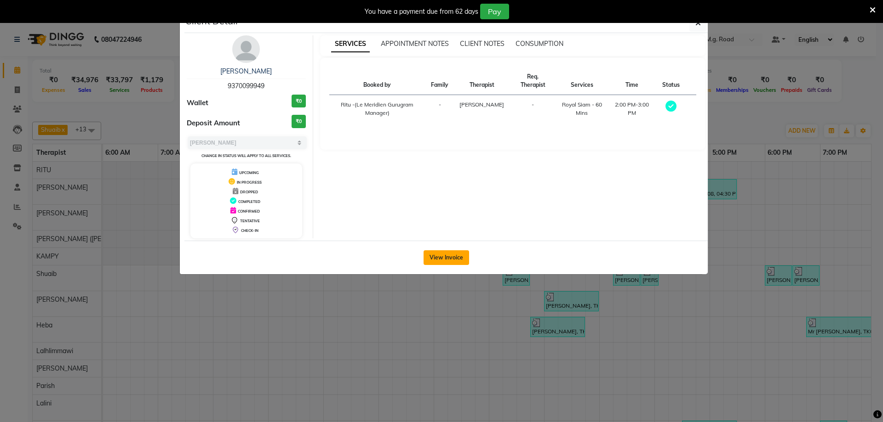
click at [445, 259] on button "View Invoice" at bounding box center [446, 258] width 46 height 15
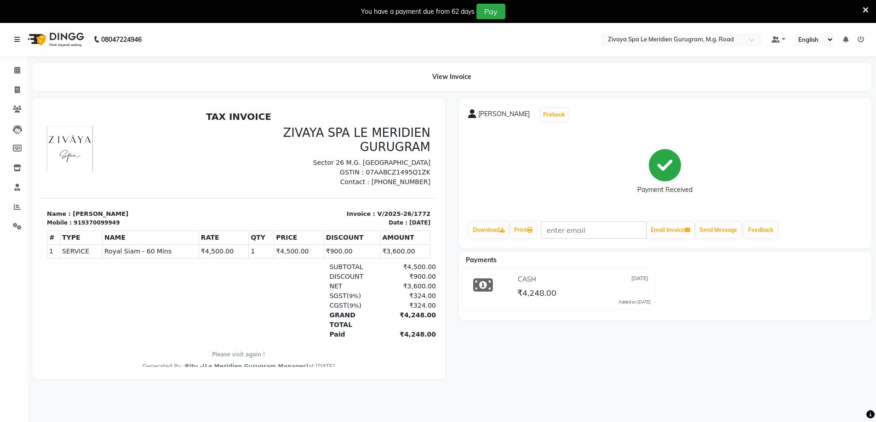
click at [26, 71] on ngb-tooltip-window "Calendar" at bounding box center [43, 71] width 36 height 16
click at [12, 43] on div "08047224946" at bounding box center [77, 40] width 141 height 26
click at [16, 71] on icon at bounding box center [17, 70] width 6 height 7
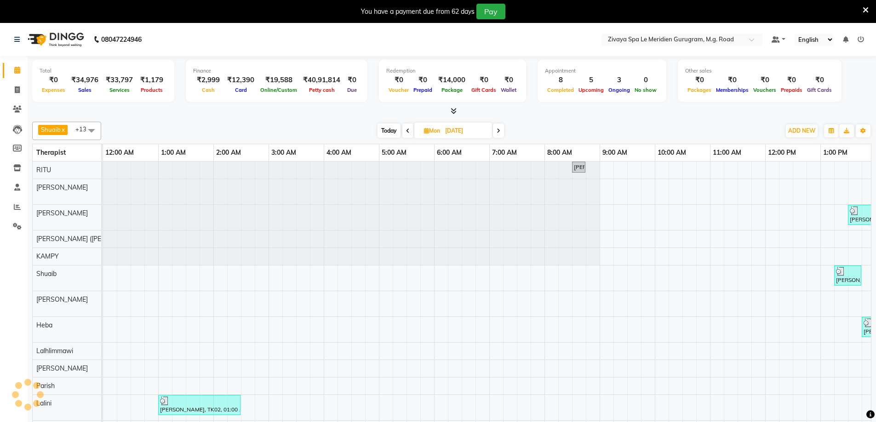
scroll to position [0, 556]
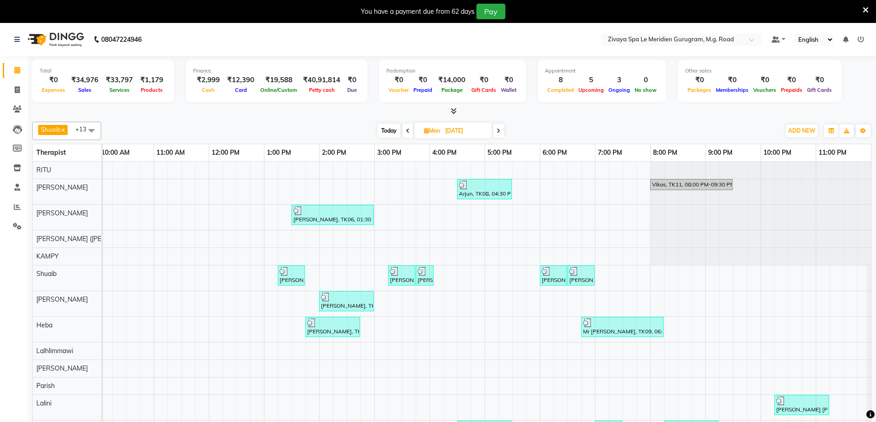
click at [463, 131] on input "[DATE]" at bounding box center [465, 131] width 46 height 14
select select "9"
select select "2025"
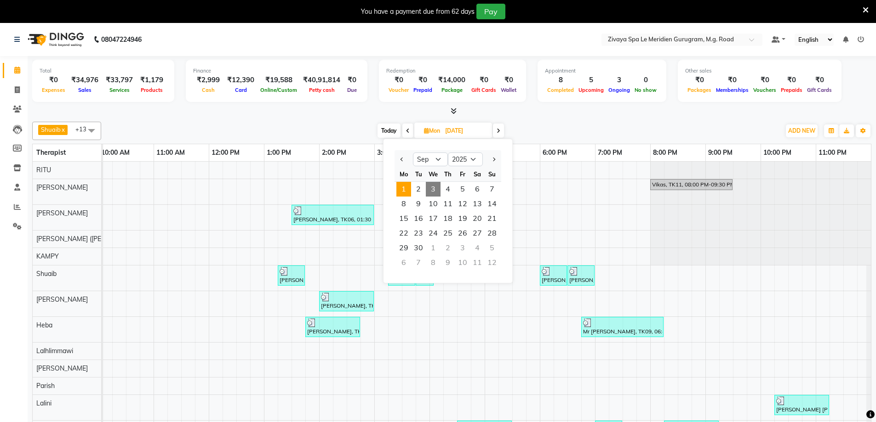
click at [433, 188] on span "3" at bounding box center [433, 189] width 15 height 15
type input "[DATE]"
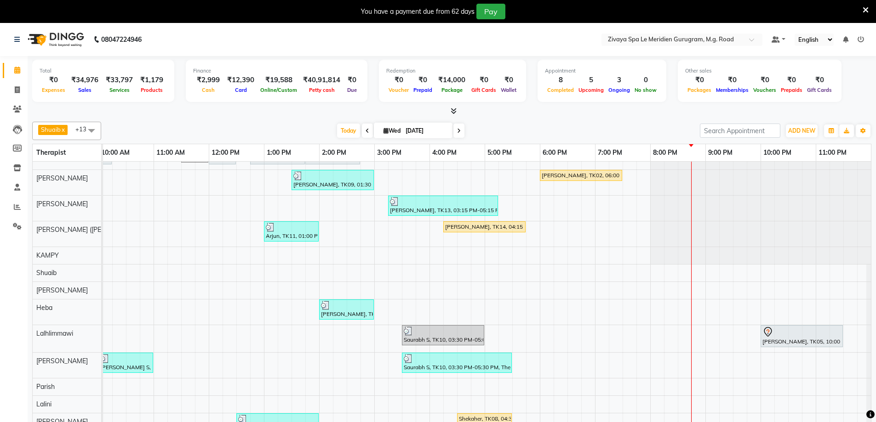
scroll to position [0, 0]
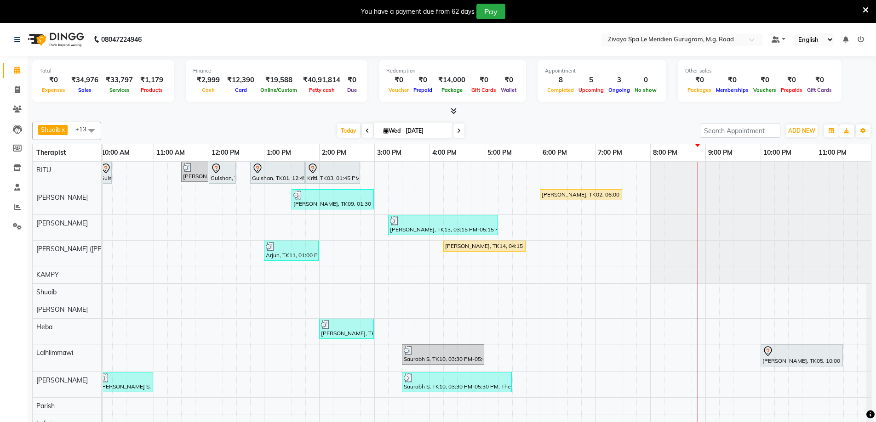
click at [451, 248] on div "[PERSON_NAME], TK14, 04:15 PM-05:45 PM, Royal Siam - 90 Mins" at bounding box center [484, 246] width 80 height 8
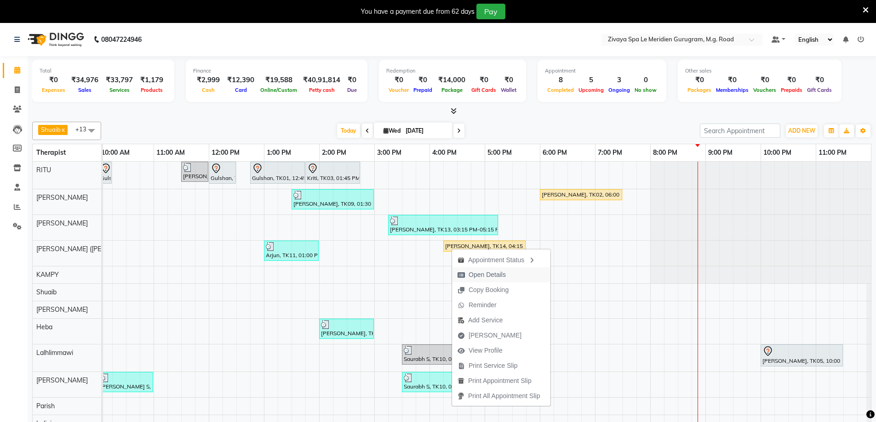
click at [486, 274] on span "Open Details" at bounding box center [486, 275] width 37 height 10
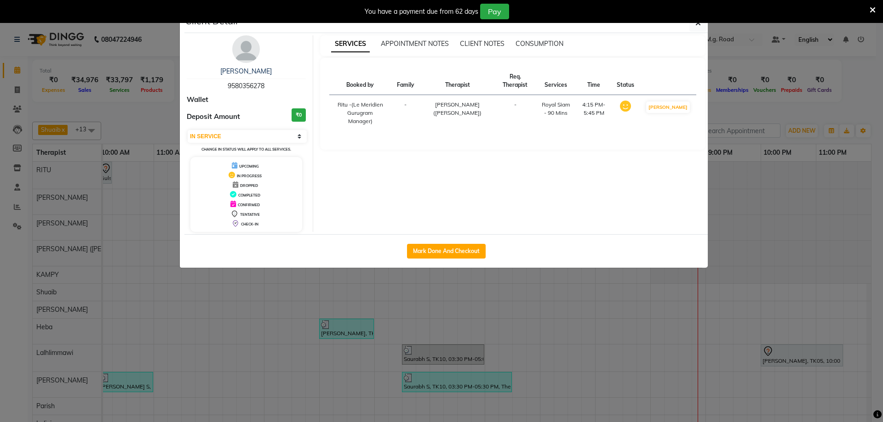
click at [679, 95] on td "[PERSON_NAME]" at bounding box center [667, 113] width 57 height 36
click at [672, 113] on button "[PERSON_NAME]" at bounding box center [668, 107] width 44 height 11
select select "3"
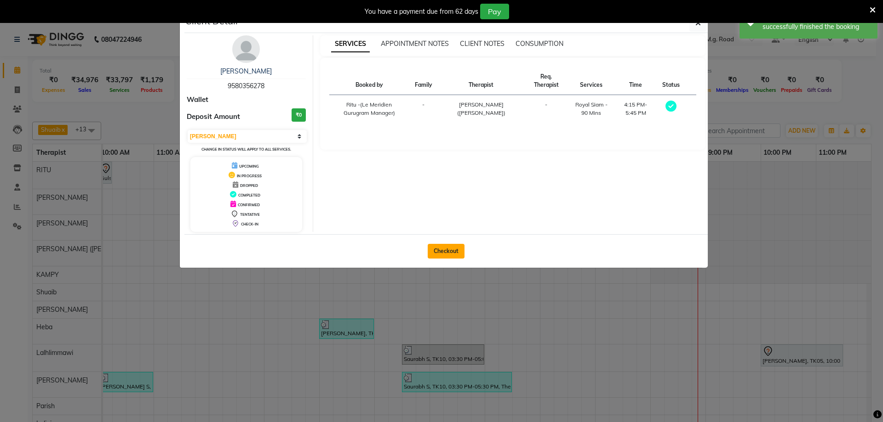
click at [451, 249] on button "Checkout" at bounding box center [446, 251] width 37 height 15
select select "service"
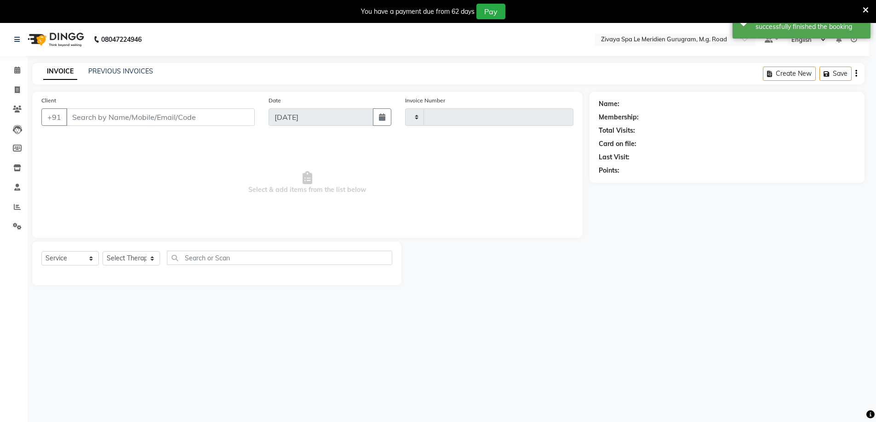
type input "1797"
select select "6503"
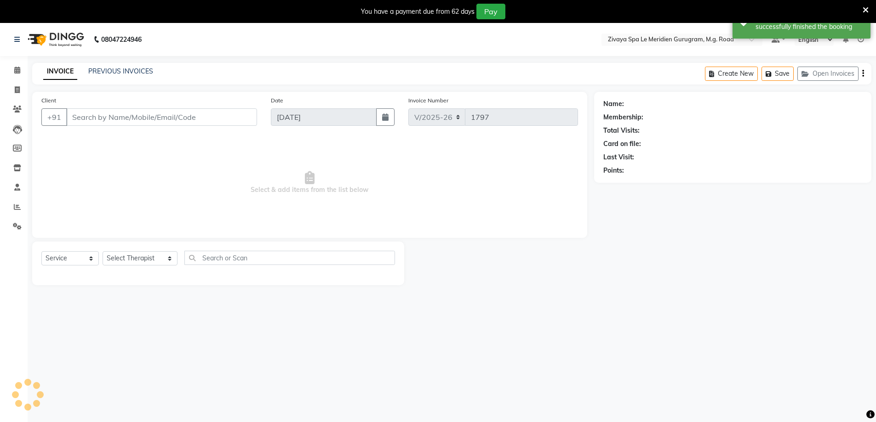
type input "9580356278"
select select "49513"
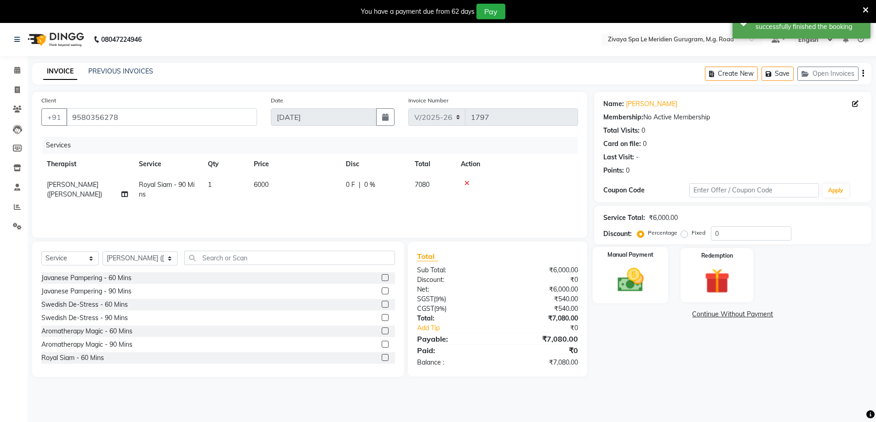
click at [650, 282] on img at bounding box center [630, 280] width 42 height 30
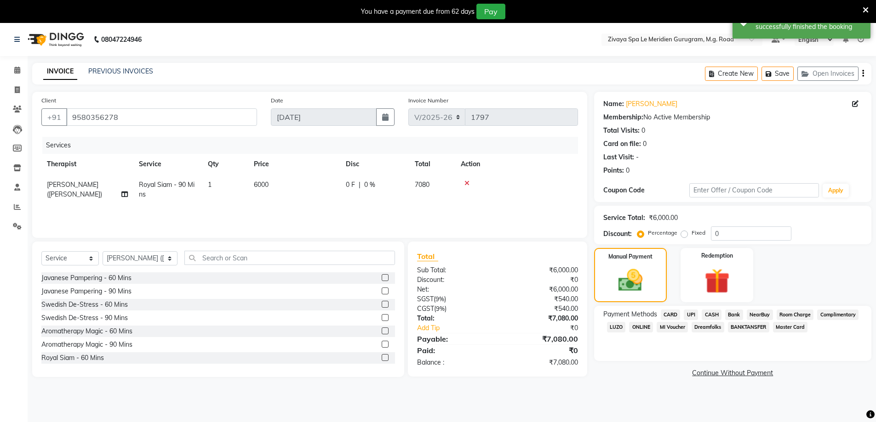
click at [695, 314] on span "UPI" at bounding box center [691, 315] width 14 height 11
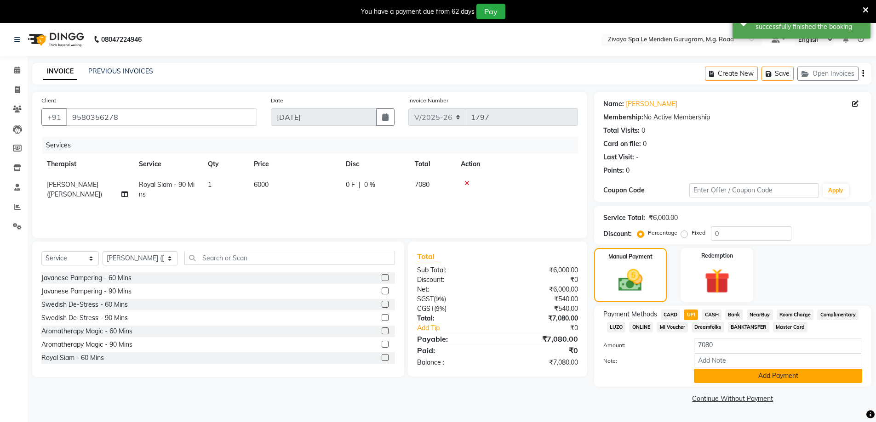
click at [747, 375] on button "Add Payment" at bounding box center [778, 376] width 168 height 14
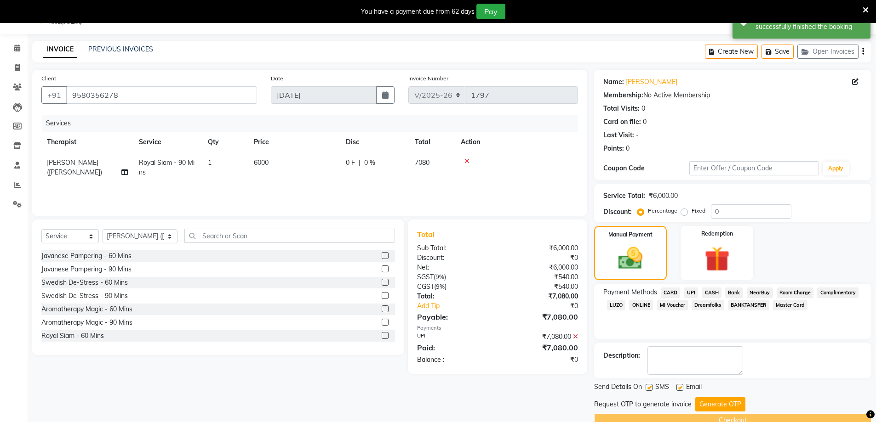
scroll to position [41, 0]
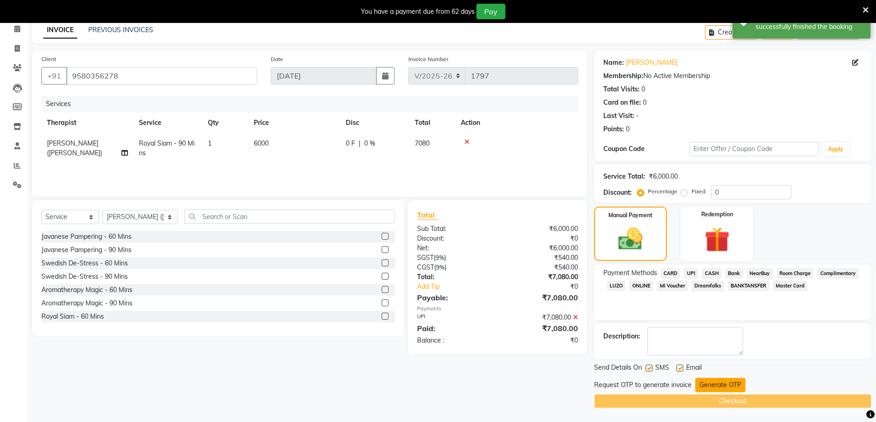
click at [708, 384] on button "Generate OTP" at bounding box center [720, 385] width 50 height 14
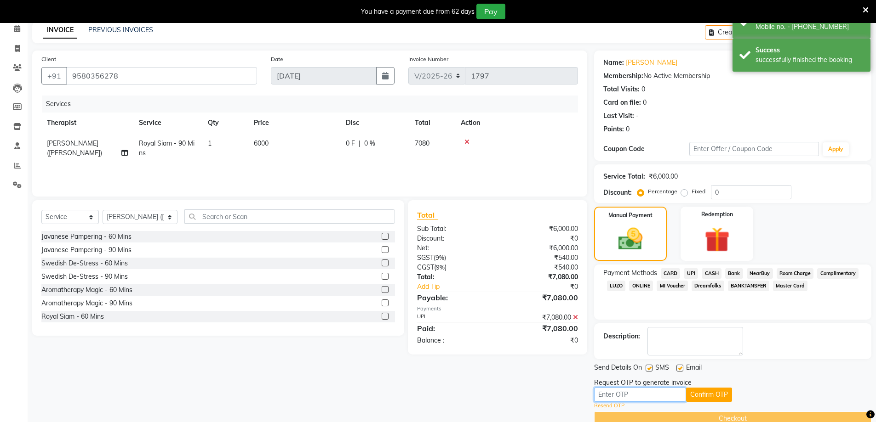
click at [663, 400] on input "text" at bounding box center [640, 395] width 92 height 14
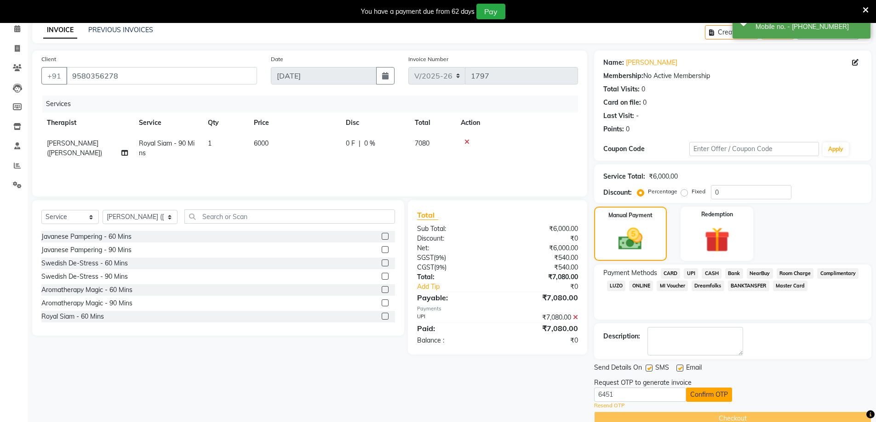
click at [699, 394] on button "Confirm OTP" at bounding box center [709, 395] width 46 height 14
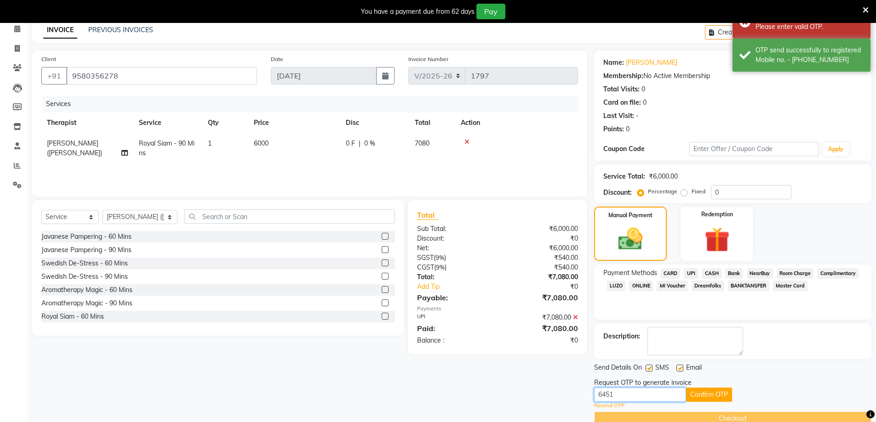
click at [631, 395] on input "6451" at bounding box center [640, 395] width 92 height 14
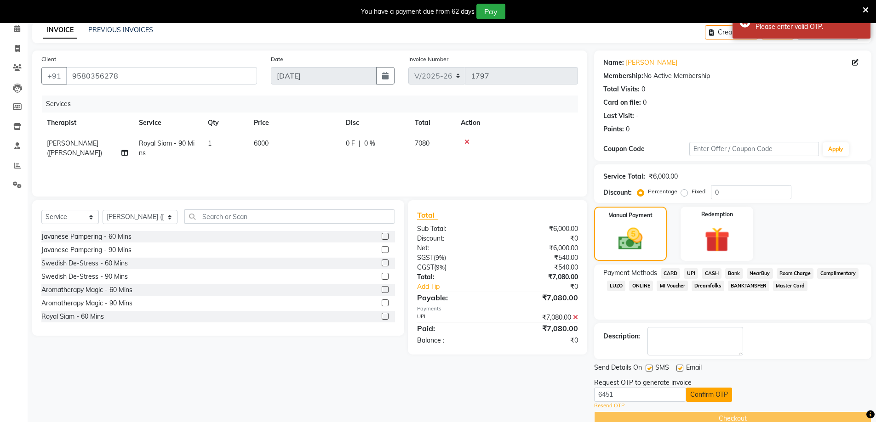
click at [714, 399] on button "Confirm OTP" at bounding box center [709, 395] width 46 height 14
click at [620, 393] on input "6451" at bounding box center [640, 395] width 92 height 14
type input "6"
type input "7771"
click at [728, 395] on button "Confirm OTP" at bounding box center [709, 395] width 46 height 14
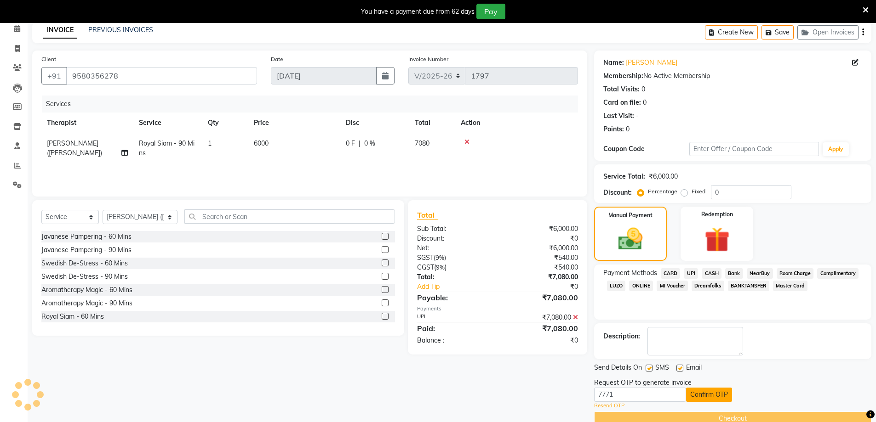
scroll to position [23, 0]
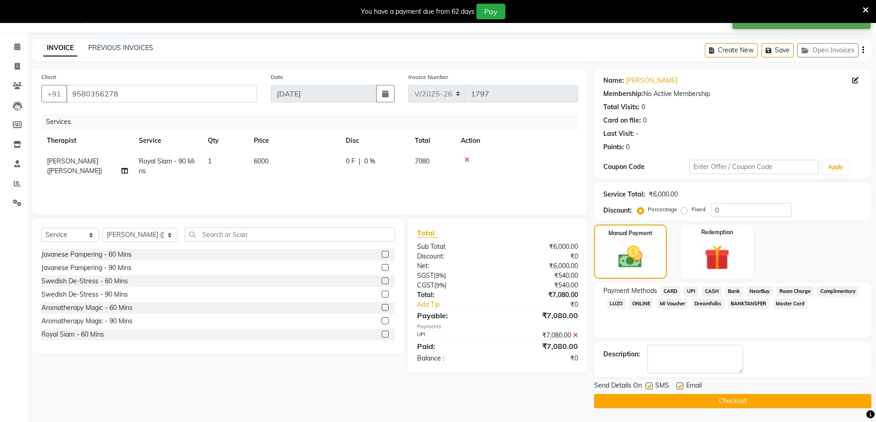
click at [722, 400] on button "Checkout" at bounding box center [732, 401] width 277 height 14
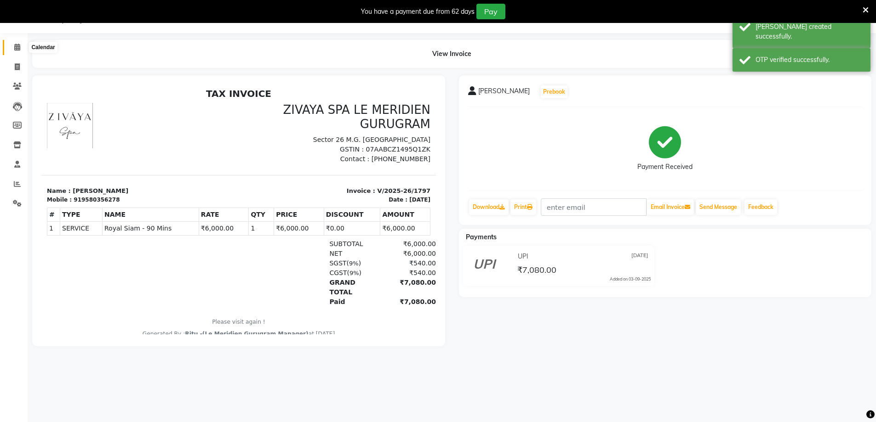
click at [17, 47] on icon at bounding box center [17, 47] width 6 height 7
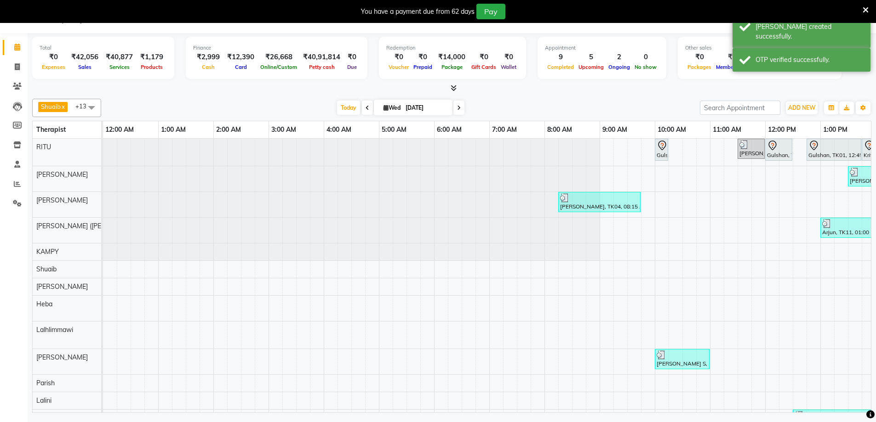
scroll to position [0, 331]
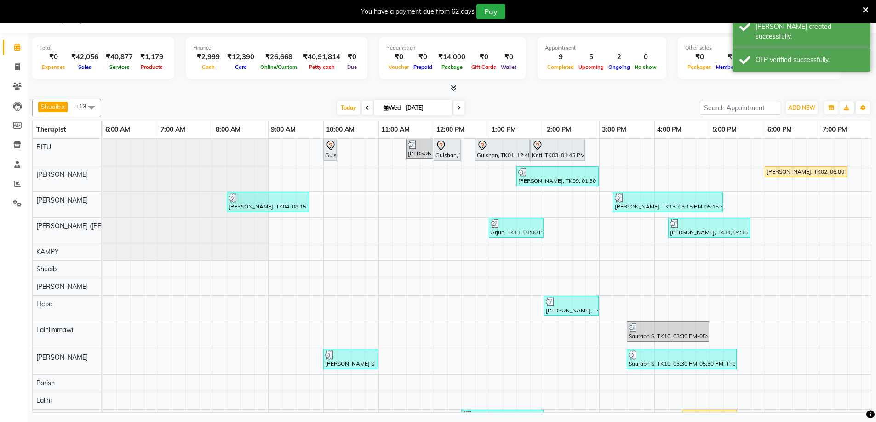
click at [769, 172] on div "[PERSON_NAME], TK02, 06:00 PM-07:30 PM, Javanese Pampering - 90 Mins" at bounding box center [805, 172] width 80 height 8
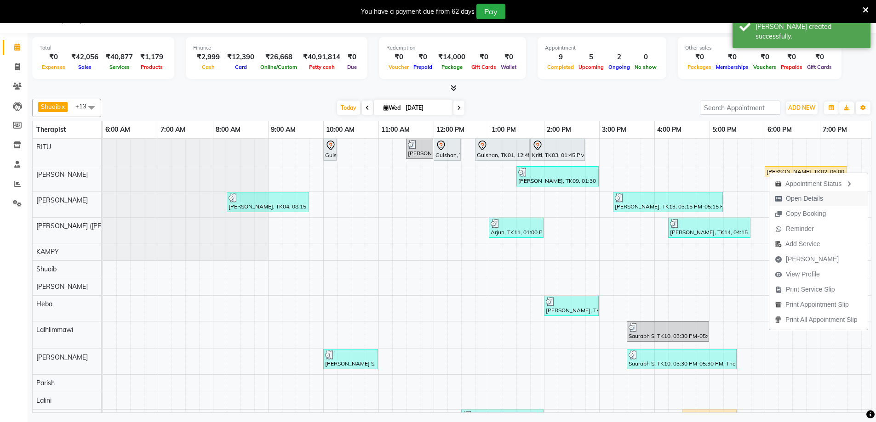
click at [782, 201] on icon "button" at bounding box center [778, 199] width 7 height 6
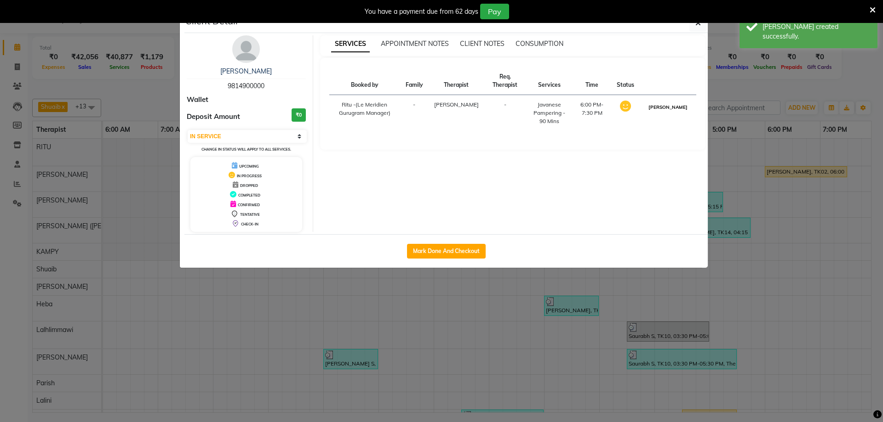
click at [679, 113] on button "[PERSON_NAME]" at bounding box center [668, 107] width 44 height 11
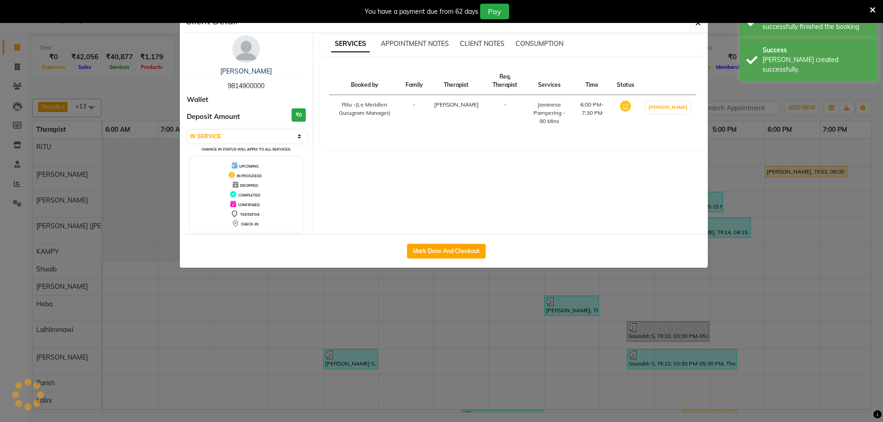
select select "3"
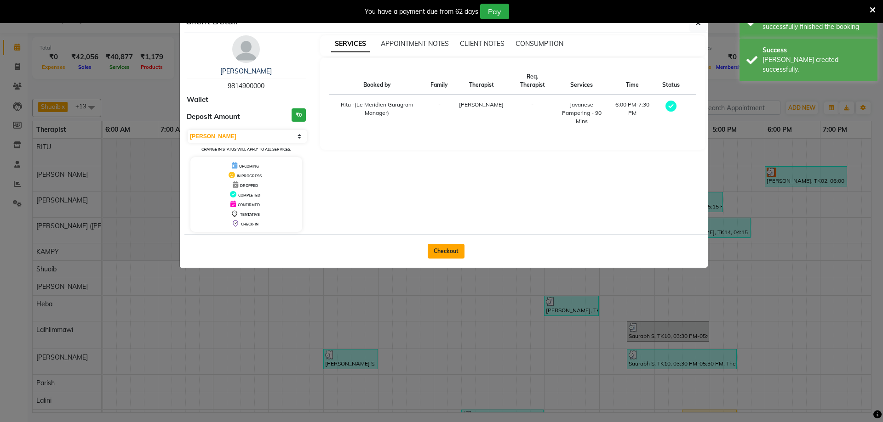
click at [456, 252] on button "Checkout" at bounding box center [446, 251] width 37 height 15
select select "6503"
select select "service"
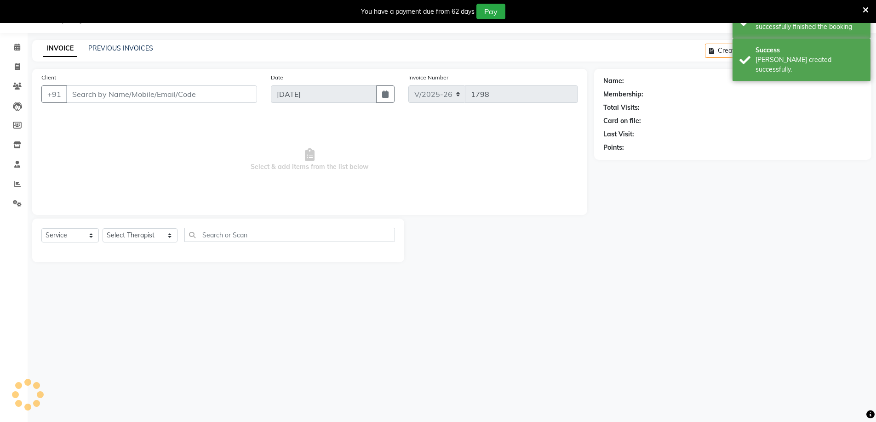
type input "9814900000"
select select "49507"
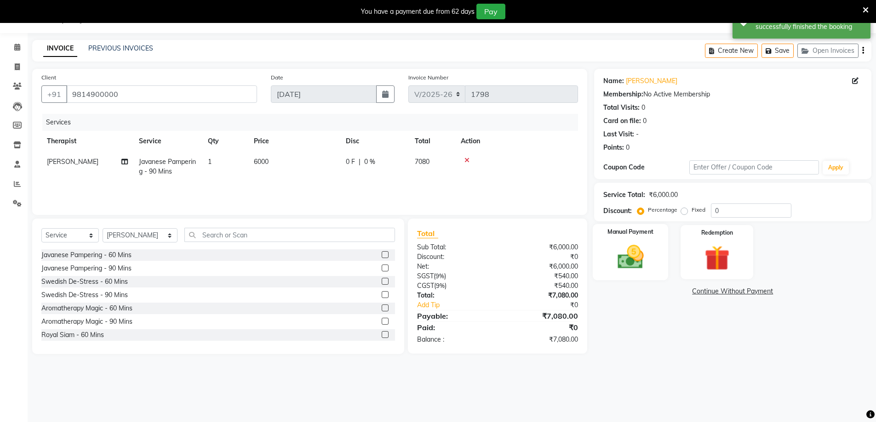
click at [648, 258] on img at bounding box center [630, 257] width 42 height 30
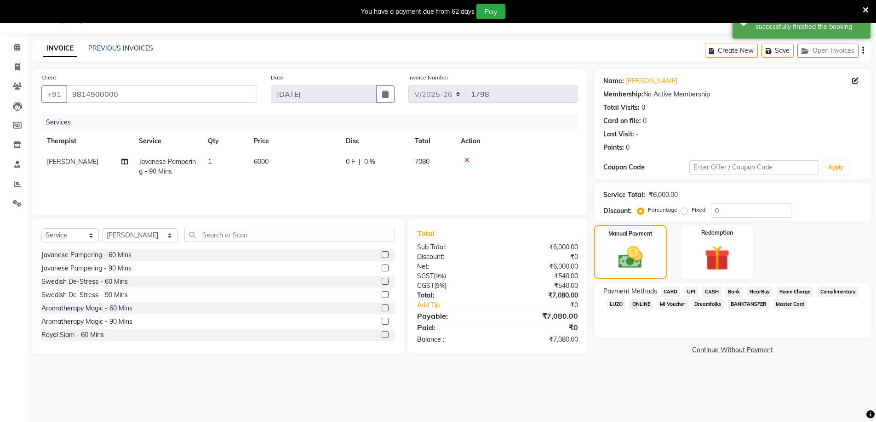
click at [790, 291] on span "Room Charge" at bounding box center [794, 292] width 37 height 11
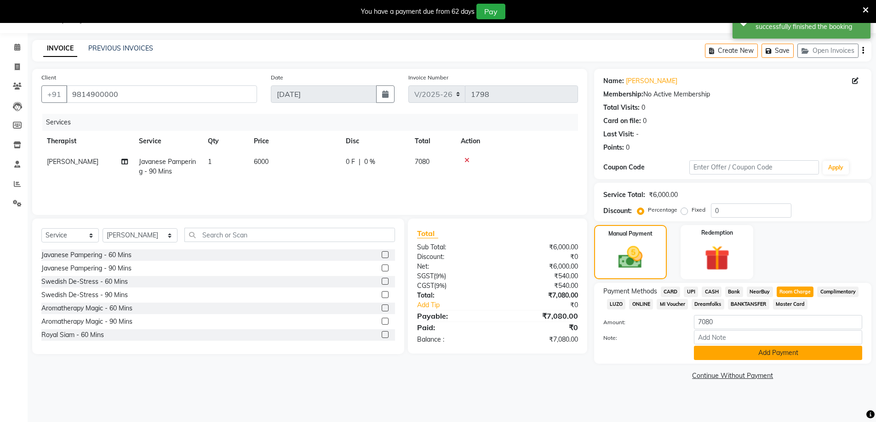
click at [765, 357] on button "Add Payment" at bounding box center [778, 353] width 168 height 14
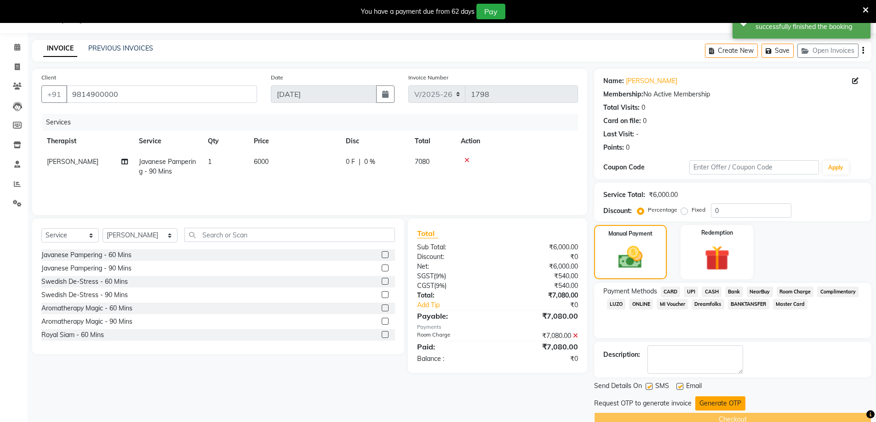
click at [718, 406] on button "Generate OTP" at bounding box center [720, 404] width 50 height 14
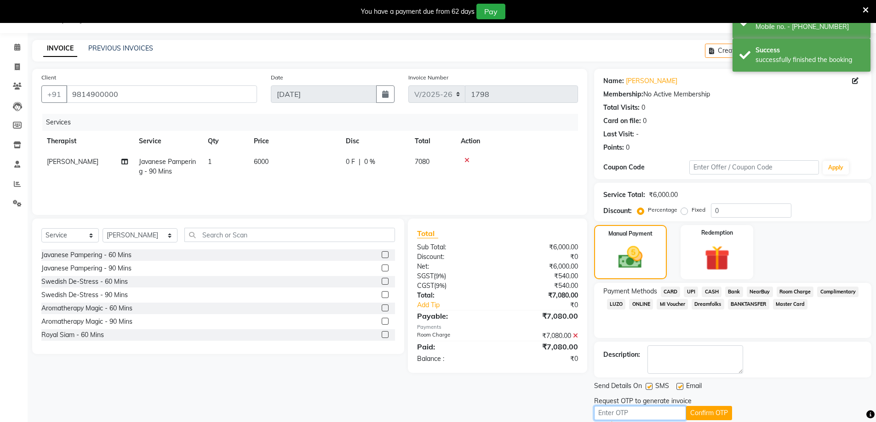
click at [654, 412] on input "text" at bounding box center [640, 413] width 92 height 14
type input "7771"
click at [713, 419] on button "Confirm OTP" at bounding box center [709, 413] width 46 height 14
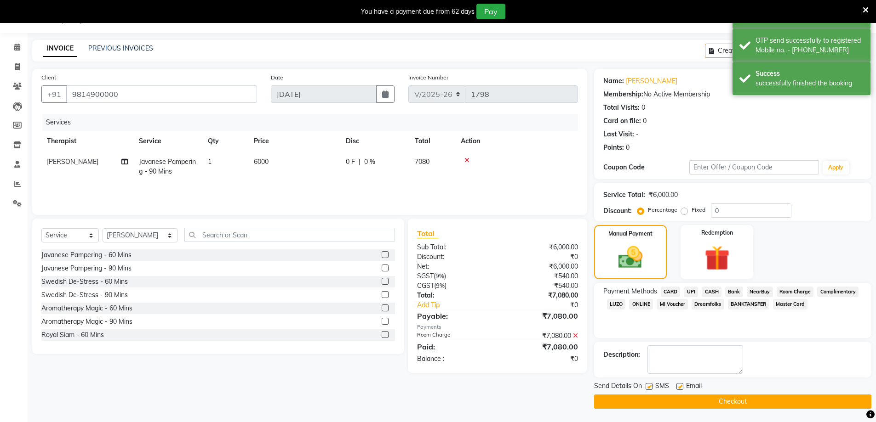
click at [714, 409] on button "Checkout" at bounding box center [732, 402] width 277 height 14
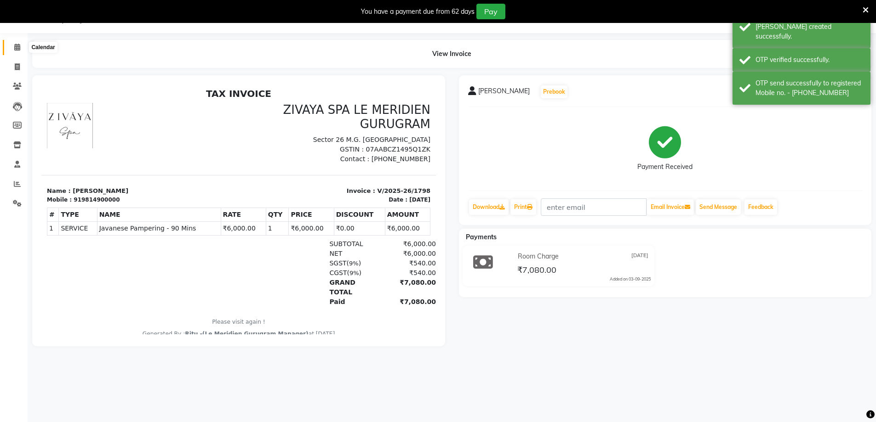
click at [11, 45] on span at bounding box center [17, 47] width 16 height 11
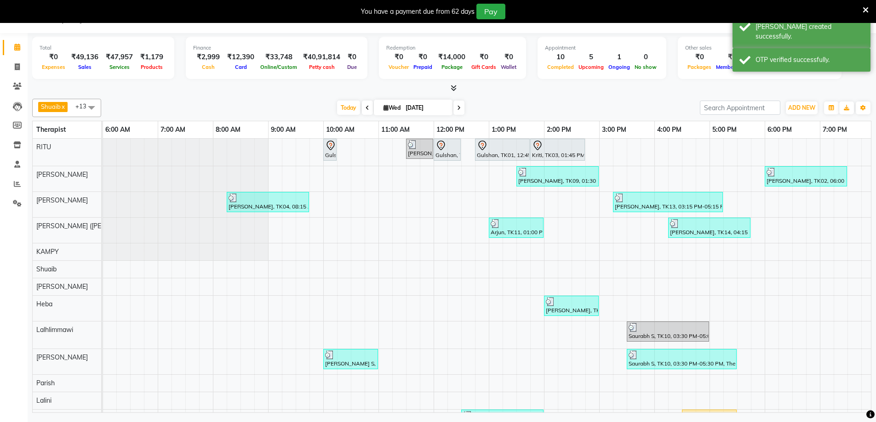
scroll to position [47, 0]
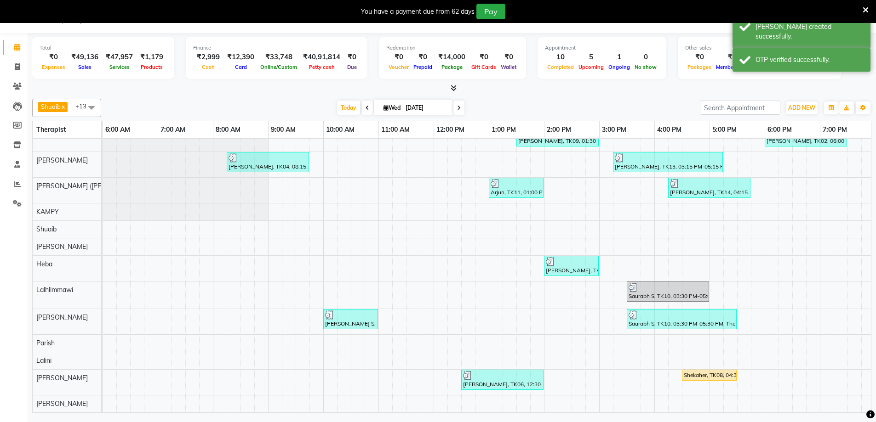
click at [687, 371] on div "Shekaher, TK08, 04:30 PM-05:30 PM, Javanese Pampering - 60 Mins" at bounding box center [709, 375] width 53 height 8
click at [713, 236] on span "Open Details" at bounding box center [722, 236] width 37 height 10
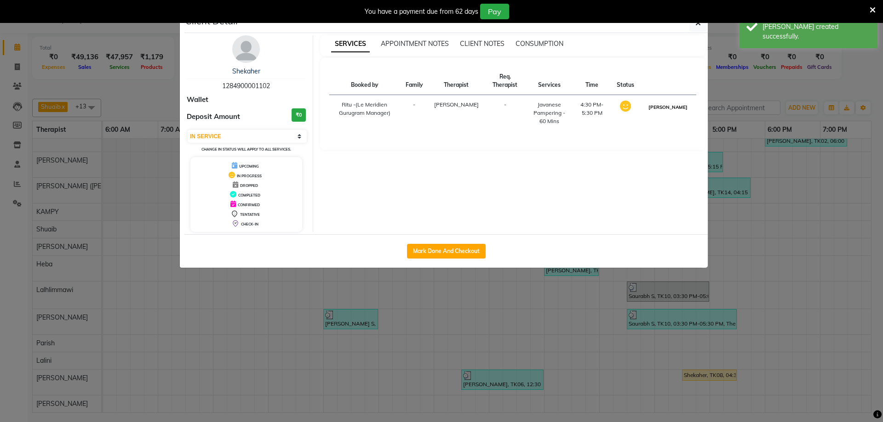
click at [679, 110] on button "[PERSON_NAME]" at bounding box center [668, 107] width 44 height 11
select select "3"
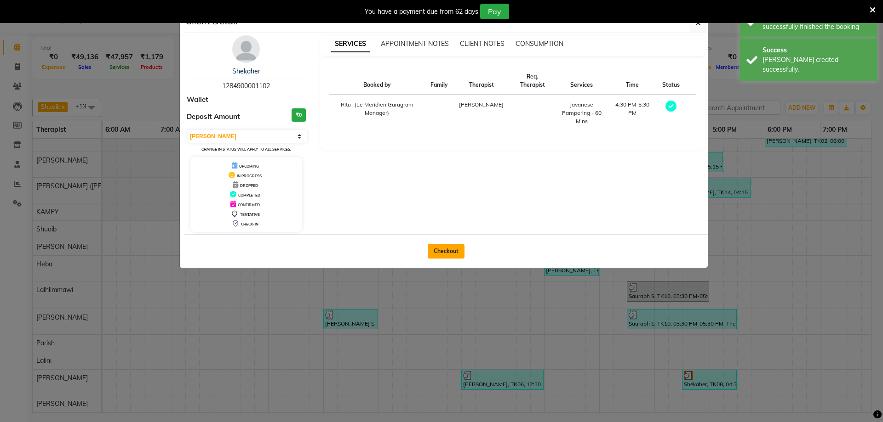
click at [433, 248] on button "Checkout" at bounding box center [446, 251] width 37 height 15
select select "6503"
select select "service"
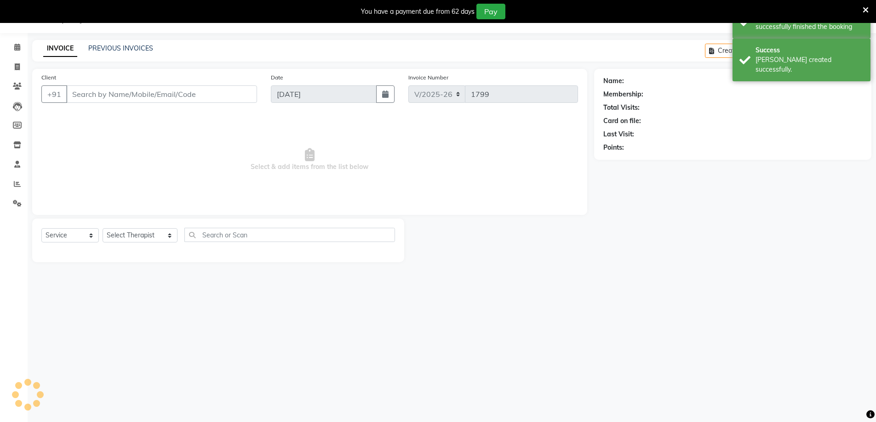
type input "1284900001102"
select select "86042"
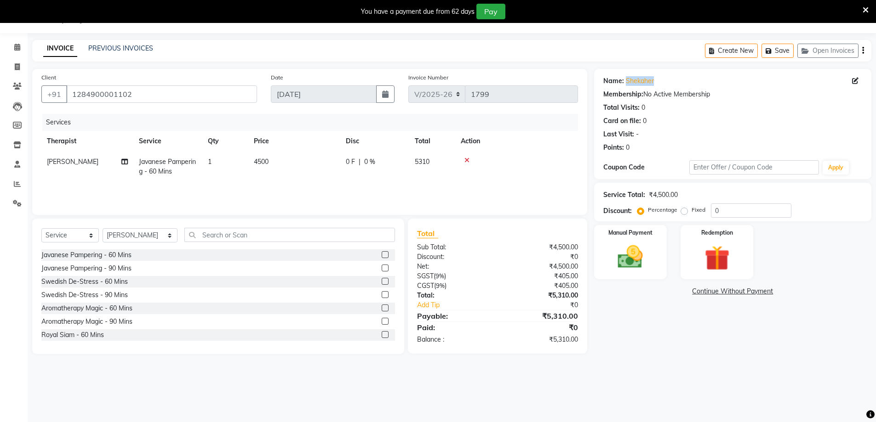
drag, startPoint x: 624, startPoint y: 81, endPoint x: 667, endPoint y: 86, distance: 42.5
click at [667, 86] on div "Name: [PERSON_NAME]" at bounding box center [732, 81] width 259 height 10
click at [655, 81] on div "Name: [PERSON_NAME]" at bounding box center [732, 81] width 259 height 10
drag, startPoint x: 656, startPoint y: 83, endPoint x: 625, endPoint y: 83, distance: 30.8
click at [625, 83] on div "Name: [PERSON_NAME]" at bounding box center [732, 81] width 259 height 10
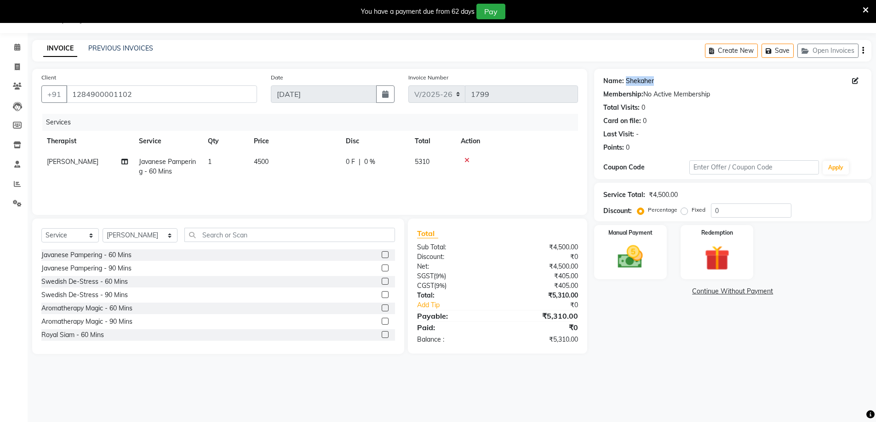
click at [634, 82] on link "Shekaher" at bounding box center [640, 81] width 28 height 10
drag, startPoint x: 437, startPoint y: 164, endPoint x: 46, endPoint y: 164, distance: 391.2
click at [46, 164] on tr "[PERSON_NAME] Pampering - 60 Mins 1 4500 0 F | 0 % 5310" at bounding box center [309, 167] width 537 height 30
click at [256, 180] on td "4500" at bounding box center [294, 167] width 92 height 30
select select "86042"
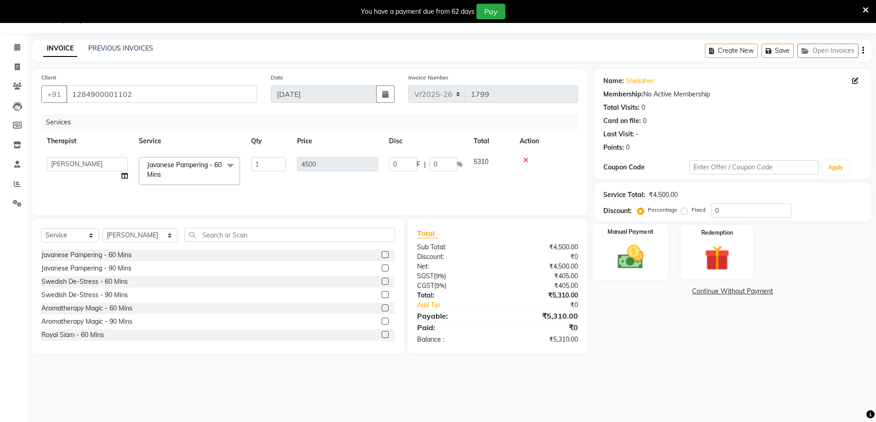
click at [626, 243] on img at bounding box center [630, 257] width 42 height 30
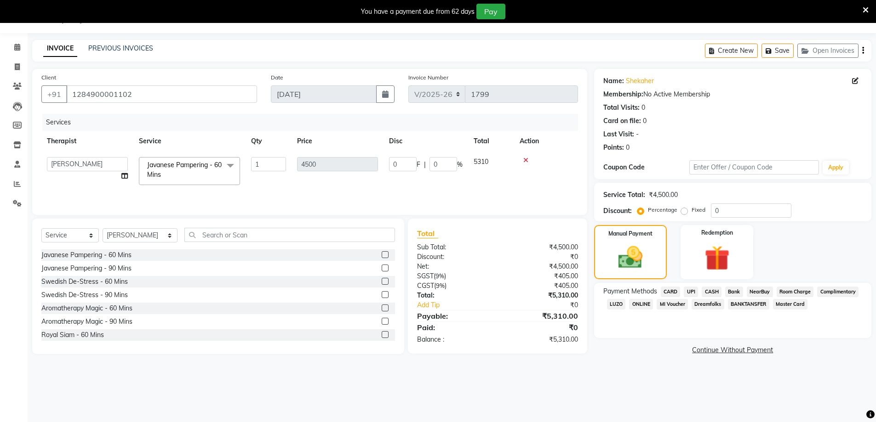
click at [667, 290] on span "CARD" at bounding box center [671, 292] width 20 height 11
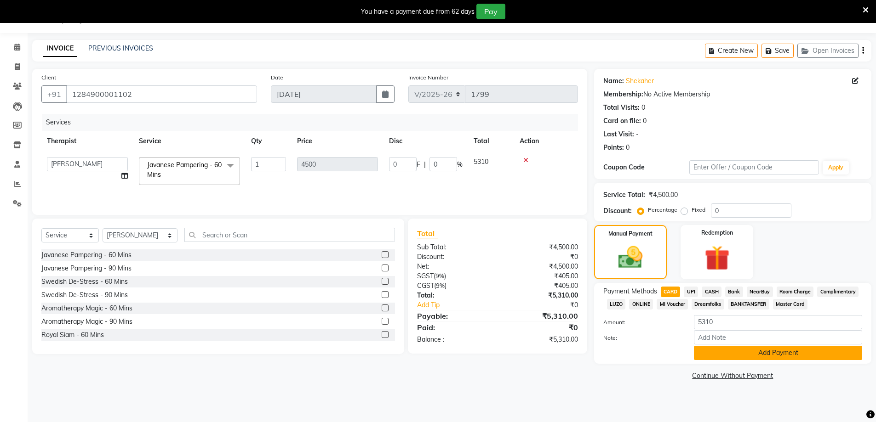
click at [721, 353] on button "Add Payment" at bounding box center [778, 353] width 168 height 14
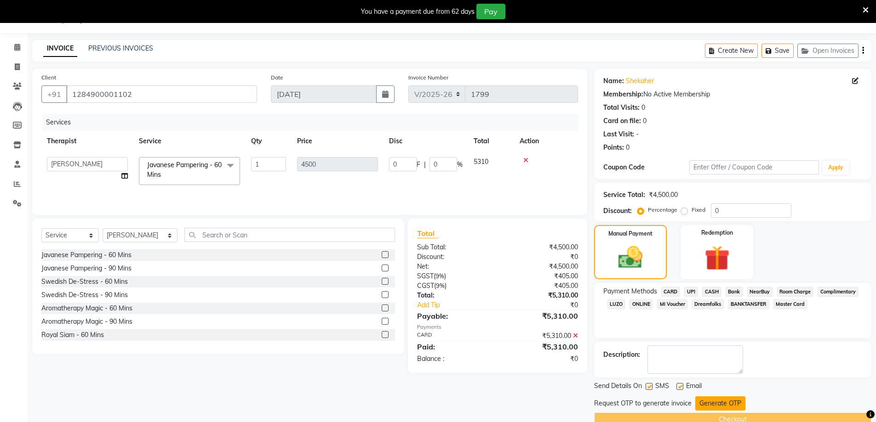
click at [702, 400] on button "Generate OTP" at bounding box center [720, 404] width 50 height 14
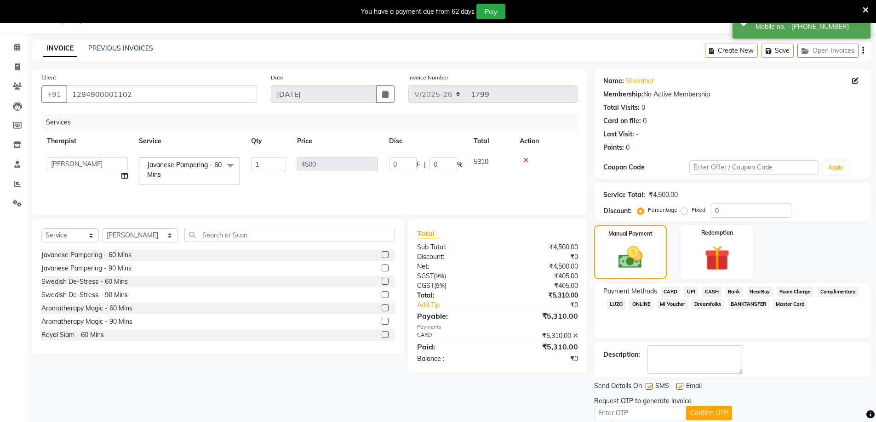
click at [639, 421] on div "Resend OTP" at bounding box center [732, 425] width 277 height 8
click at [634, 412] on input "text" at bounding box center [640, 413] width 92 height 14
type input "7771"
click at [712, 420] on button "Confirm OTP" at bounding box center [709, 413] width 46 height 14
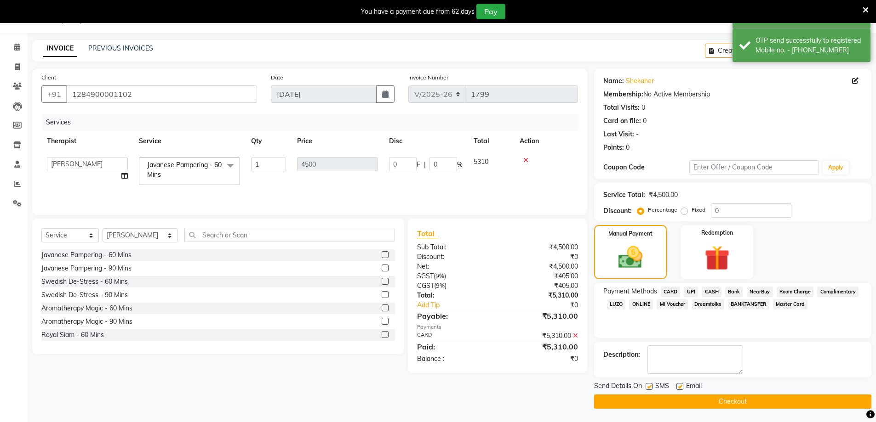
click at [717, 406] on button "Checkout" at bounding box center [732, 402] width 277 height 14
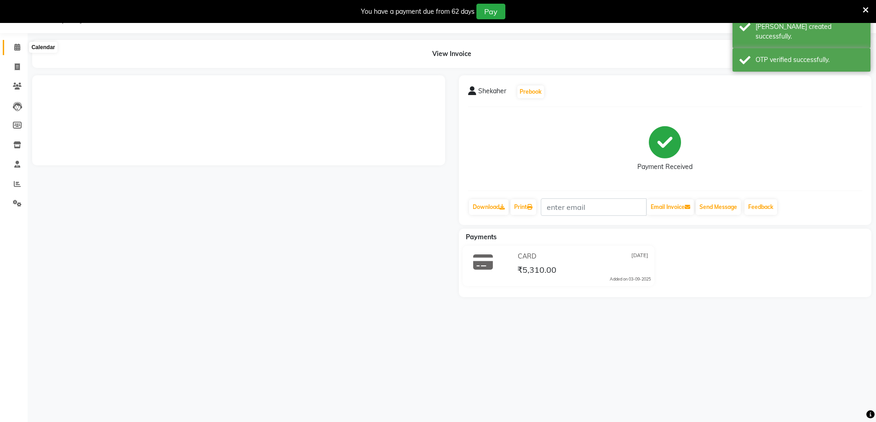
click at [12, 46] on span at bounding box center [17, 47] width 16 height 11
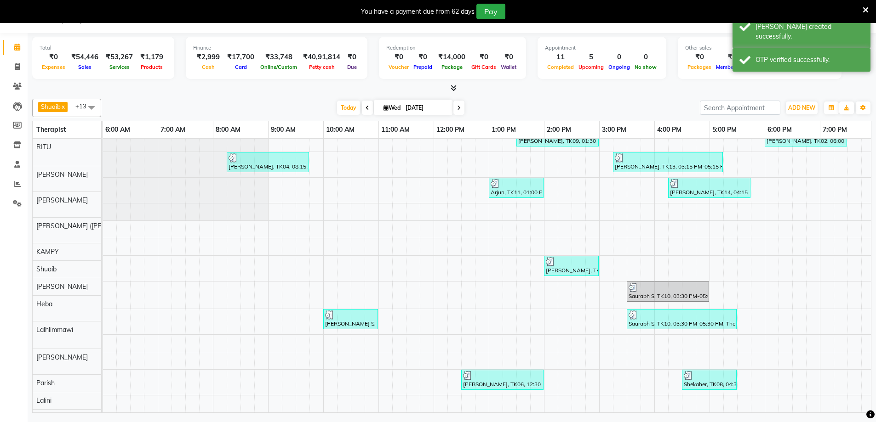
scroll to position [47, 0]
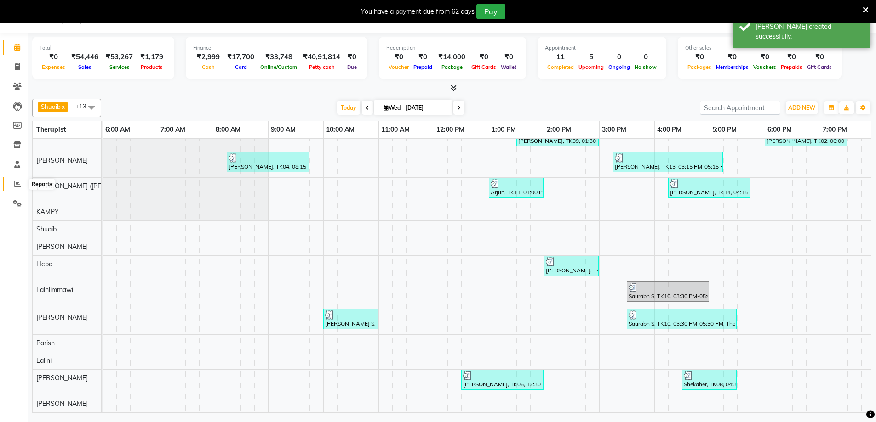
click at [13, 181] on span at bounding box center [17, 184] width 16 height 11
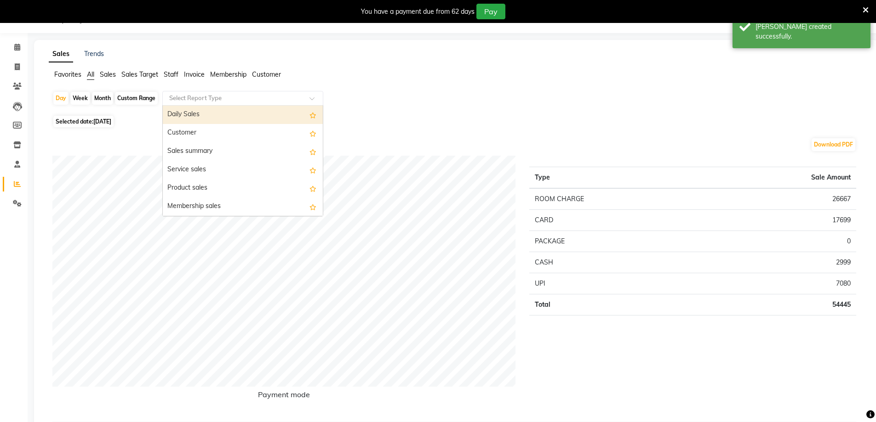
click at [266, 95] on input "text" at bounding box center [233, 98] width 132 height 9
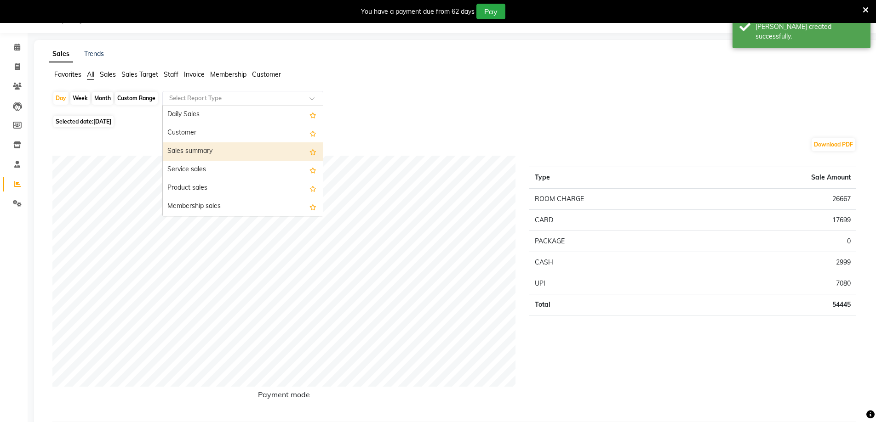
click at [191, 152] on div "Sales summary" at bounding box center [243, 152] width 160 height 18
select select "full_report"
select select "csv"
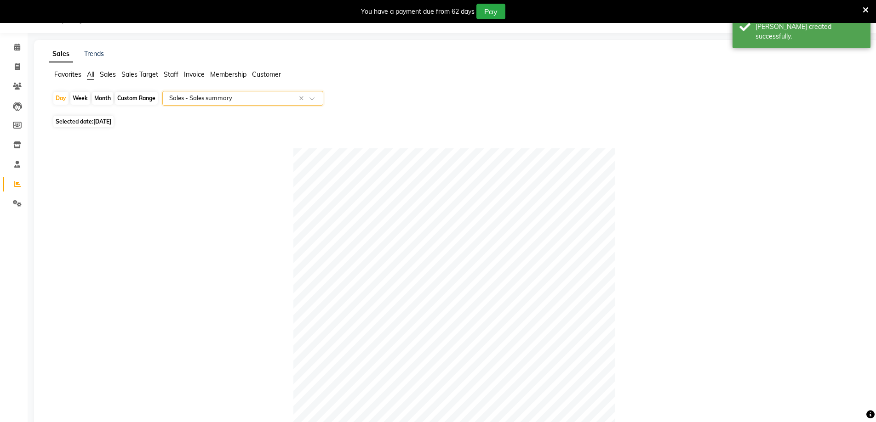
click at [139, 96] on div "Custom Range" at bounding box center [136, 98] width 43 height 13
select select "9"
select select "2025"
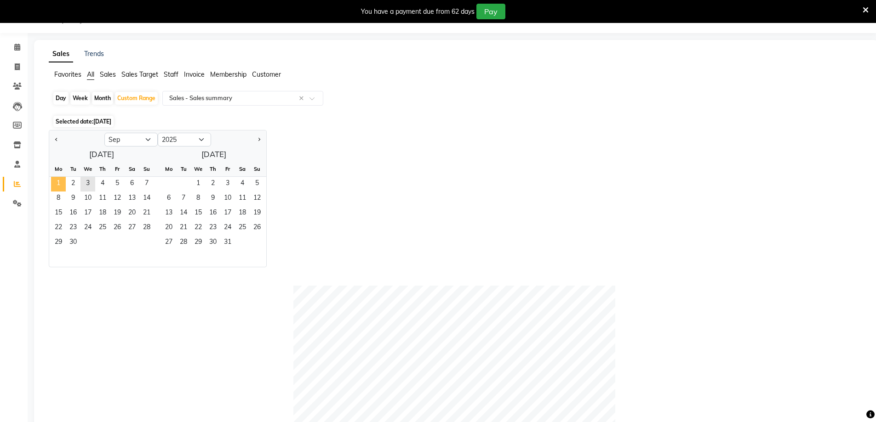
click at [57, 179] on span "1" at bounding box center [58, 184] width 15 height 15
click at [89, 186] on span "3" at bounding box center [87, 184] width 15 height 15
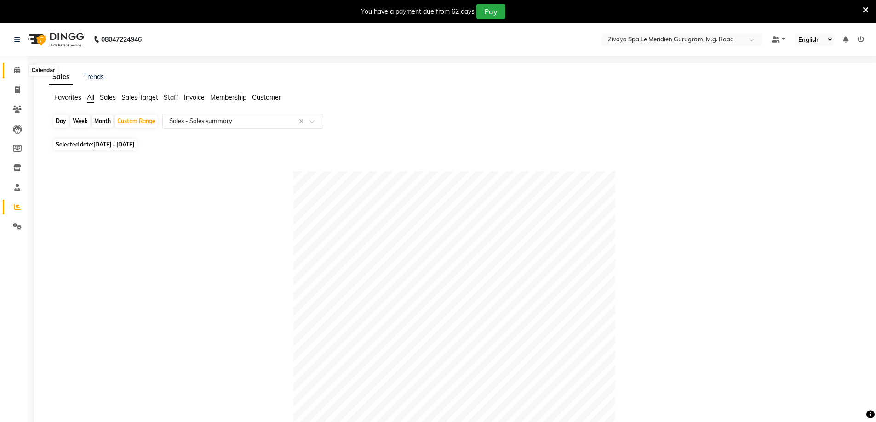
click at [14, 71] on icon at bounding box center [17, 70] width 6 height 7
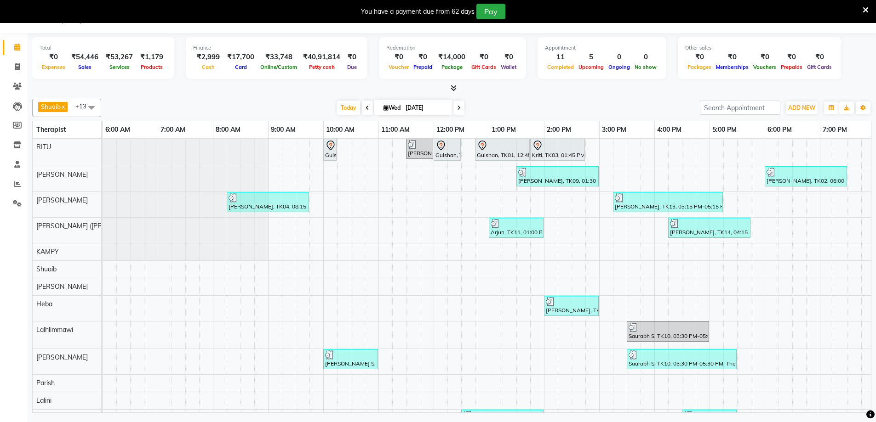
click at [563, 61] on div "11" at bounding box center [560, 57] width 31 height 11
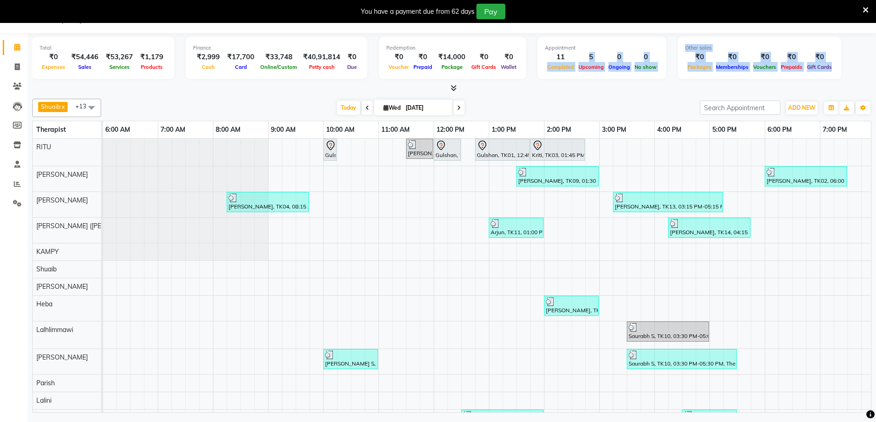
drag, startPoint x: 542, startPoint y: 68, endPoint x: 686, endPoint y: 80, distance: 144.4
click at [686, 80] on div "Total ₹0 Expenses ₹54,446 Sales ₹53,267 Services ₹1,179 Products Finance ₹2,999…" at bounding box center [451, 59] width 839 height 45
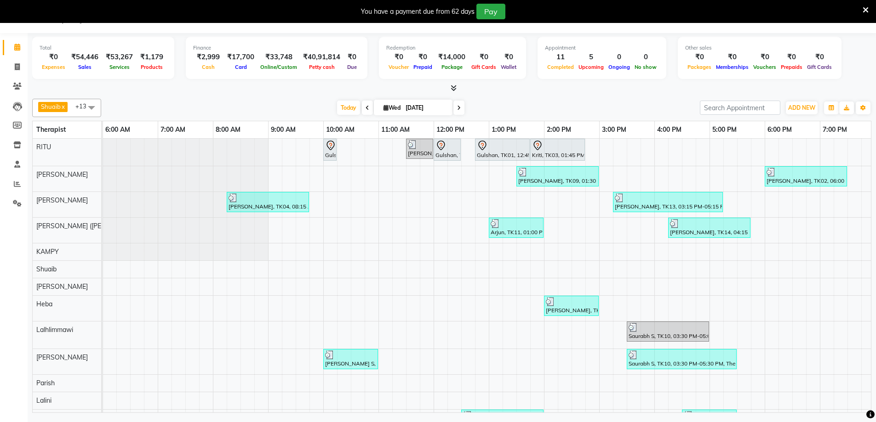
click at [671, 86] on div at bounding box center [451, 89] width 839 height 10
click at [457, 107] on icon at bounding box center [459, 108] width 4 height 6
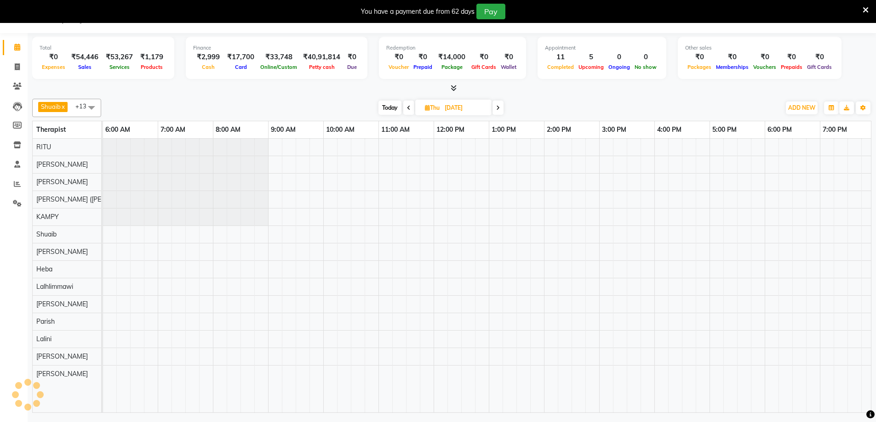
scroll to position [0, 556]
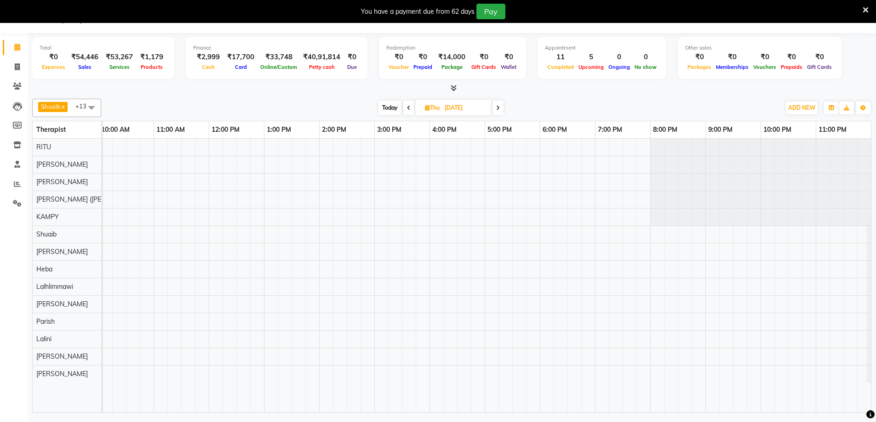
click at [408, 107] on icon at bounding box center [409, 108] width 4 height 6
type input "[DATE]"
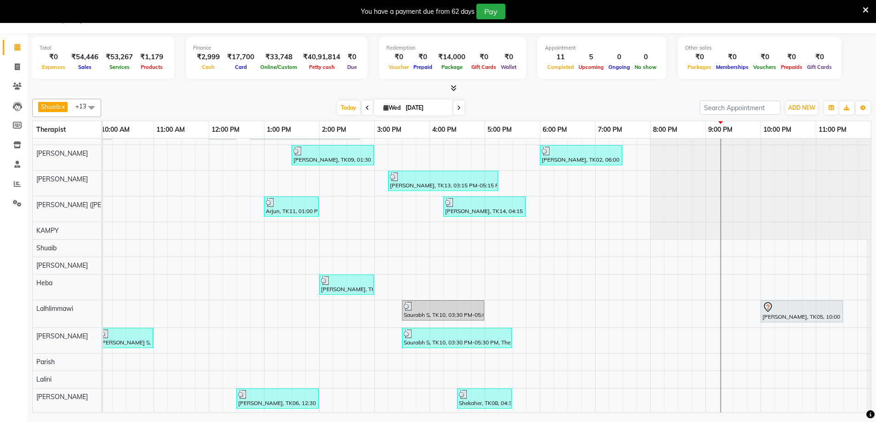
scroll to position [0, 0]
